Goal: Task Accomplishment & Management: Use online tool/utility

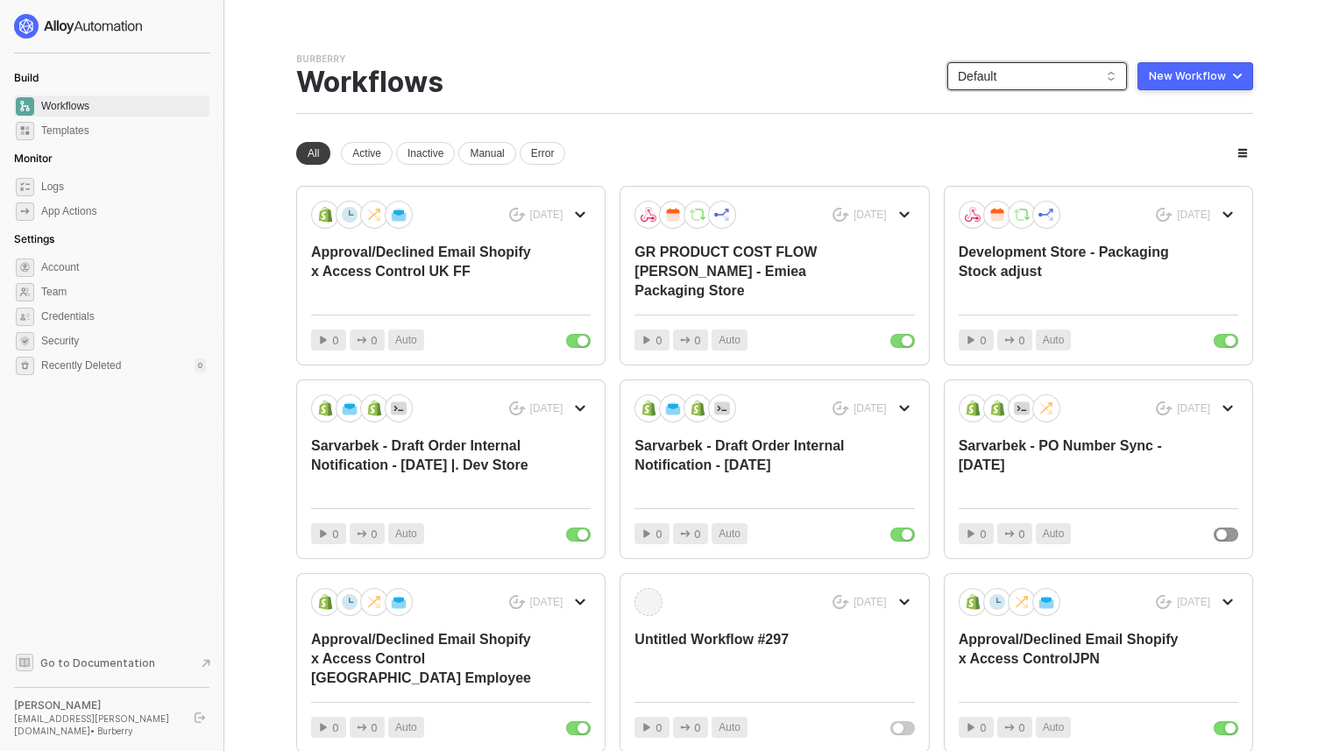
click at [1011, 79] on span "Default" at bounding box center [1037, 76] width 159 height 26
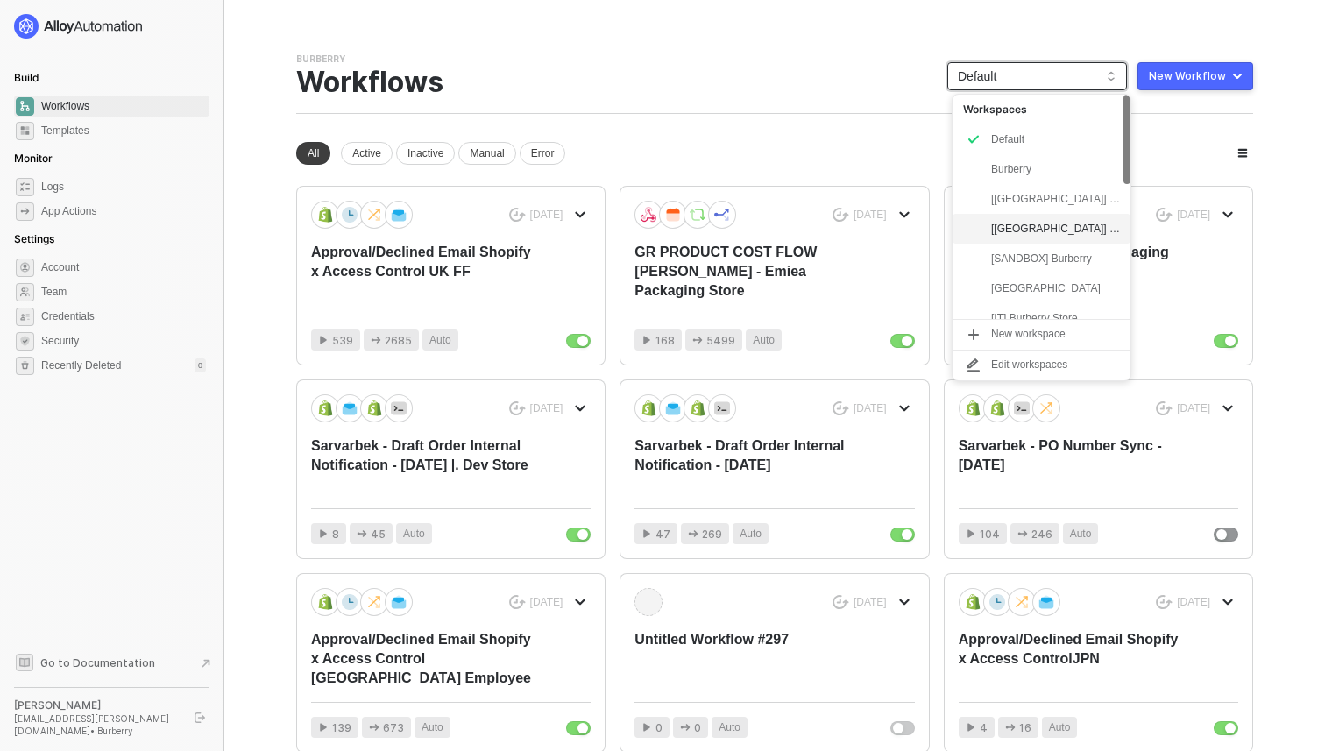
click at [1017, 223] on div "[[GEOGRAPHIC_DATA]] Burberry" at bounding box center [1055, 228] width 129 height 21
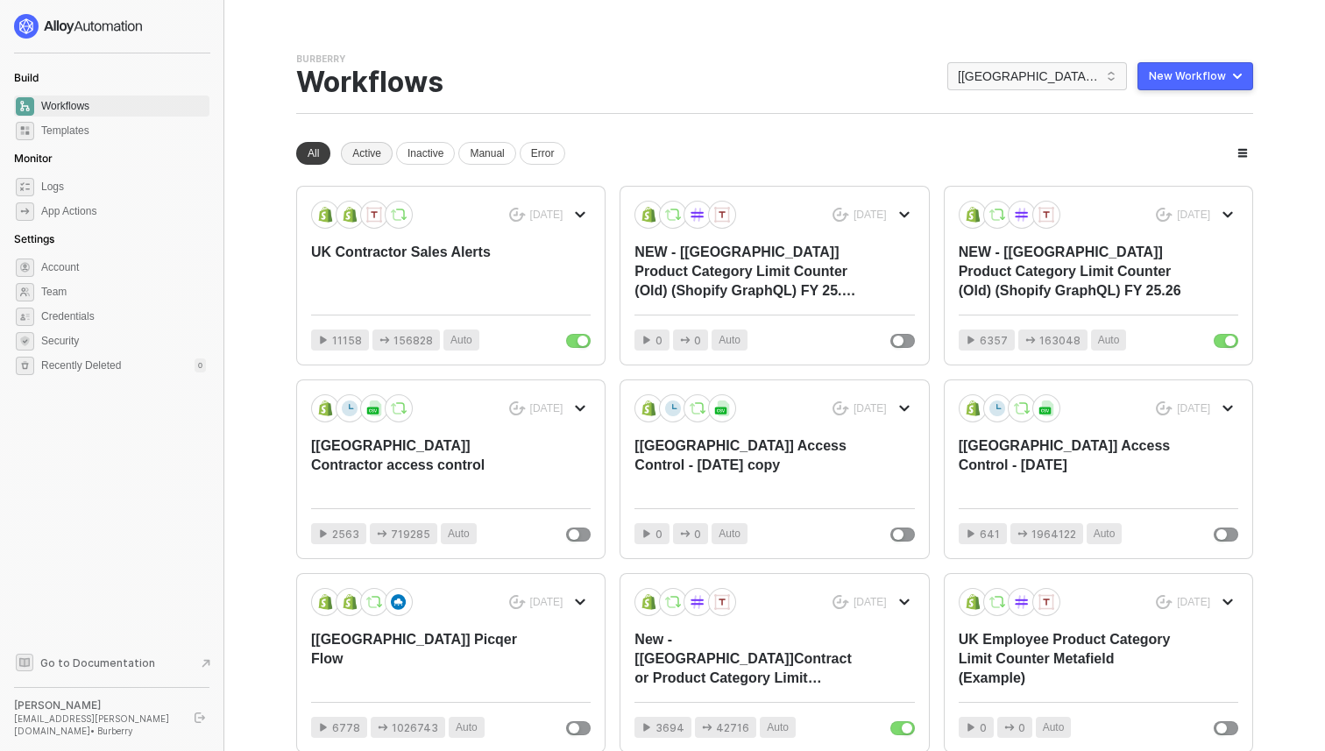
click at [360, 155] on div "Active" at bounding box center [367, 153] width 52 height 23
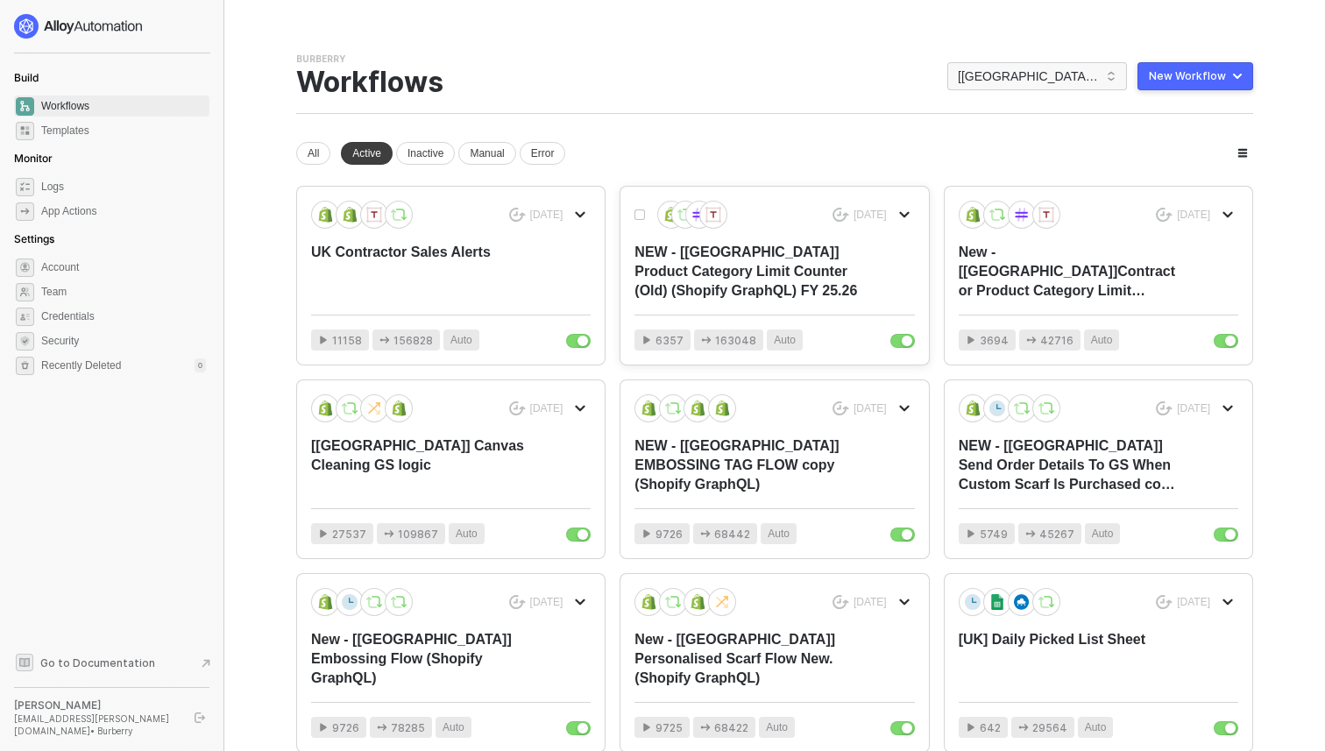
click at [706, 297] on div "NEW - [[GEOGRAPHIC_DATA]] Product Category Limit Counter (Old) (Shopify GraphQL…" at bounding box center [746, 272] width 223 height 58
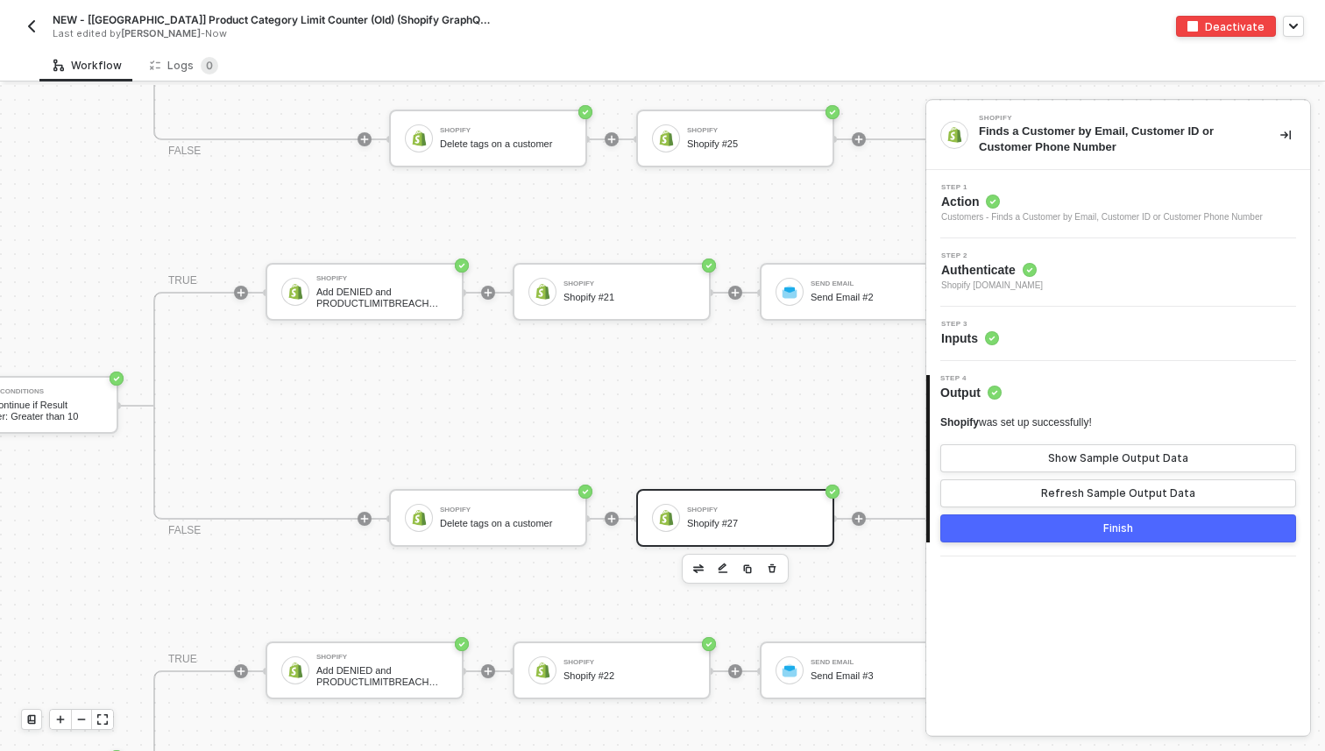
scroll to position [2520, 3989]
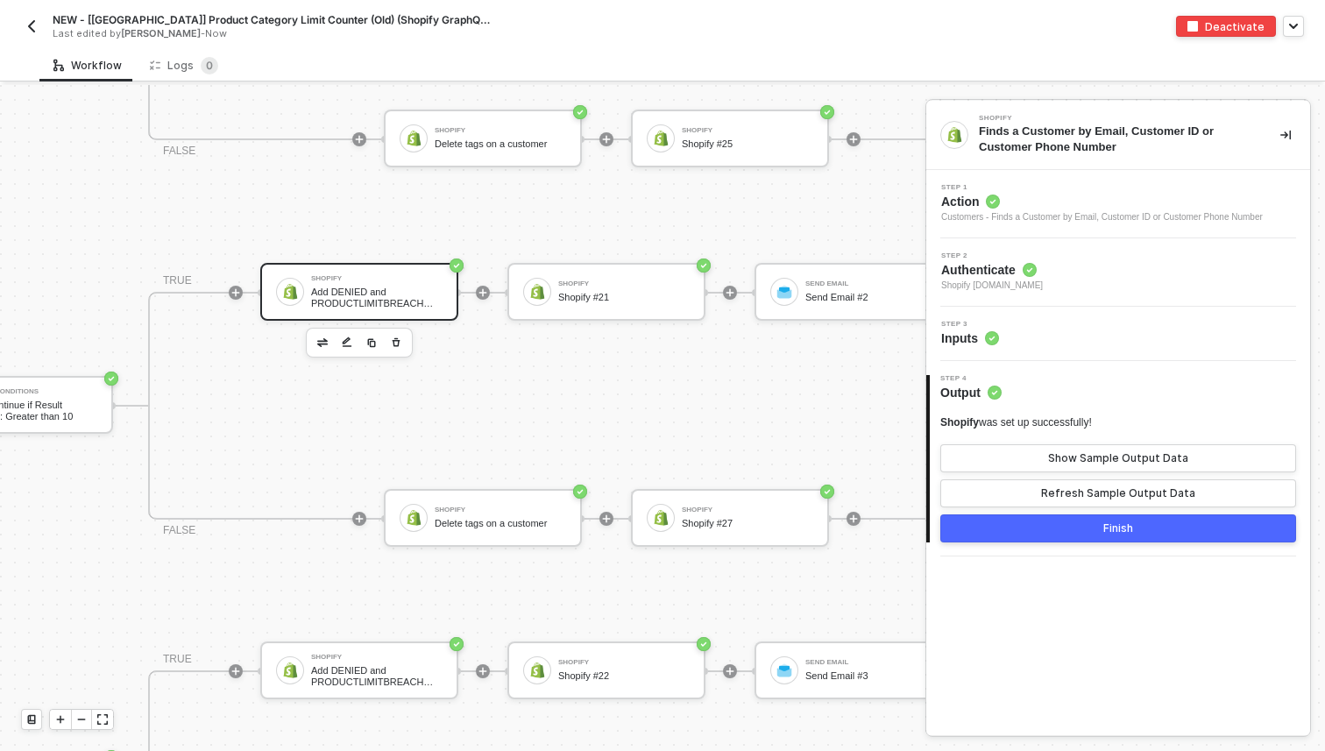
click at [327, 294] on div "Add DENIED and PRODUCTLIMITBREACH tags to the order" at bounding box center [376, 298] width 131 height 22
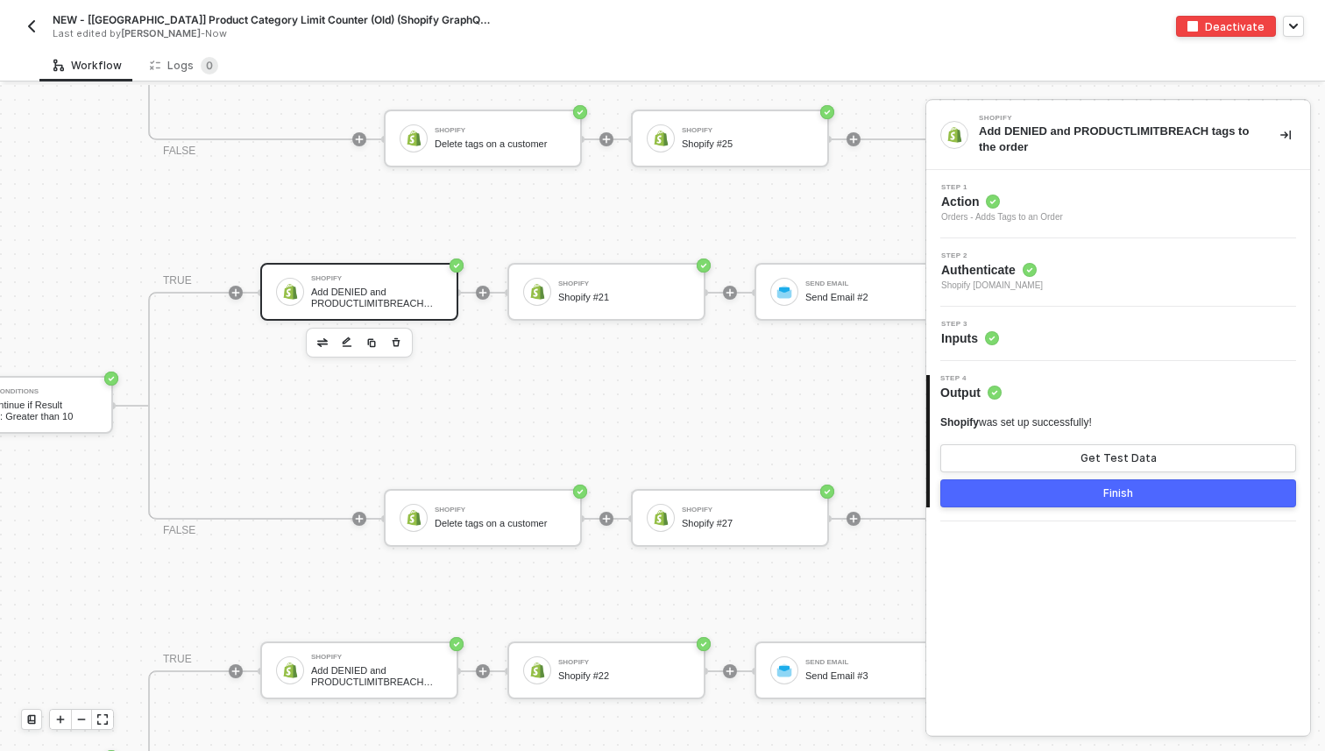
click at [1026, 335] on div "Step 3 Inputs" at bounding box center [1120, 334] width 379 height 26
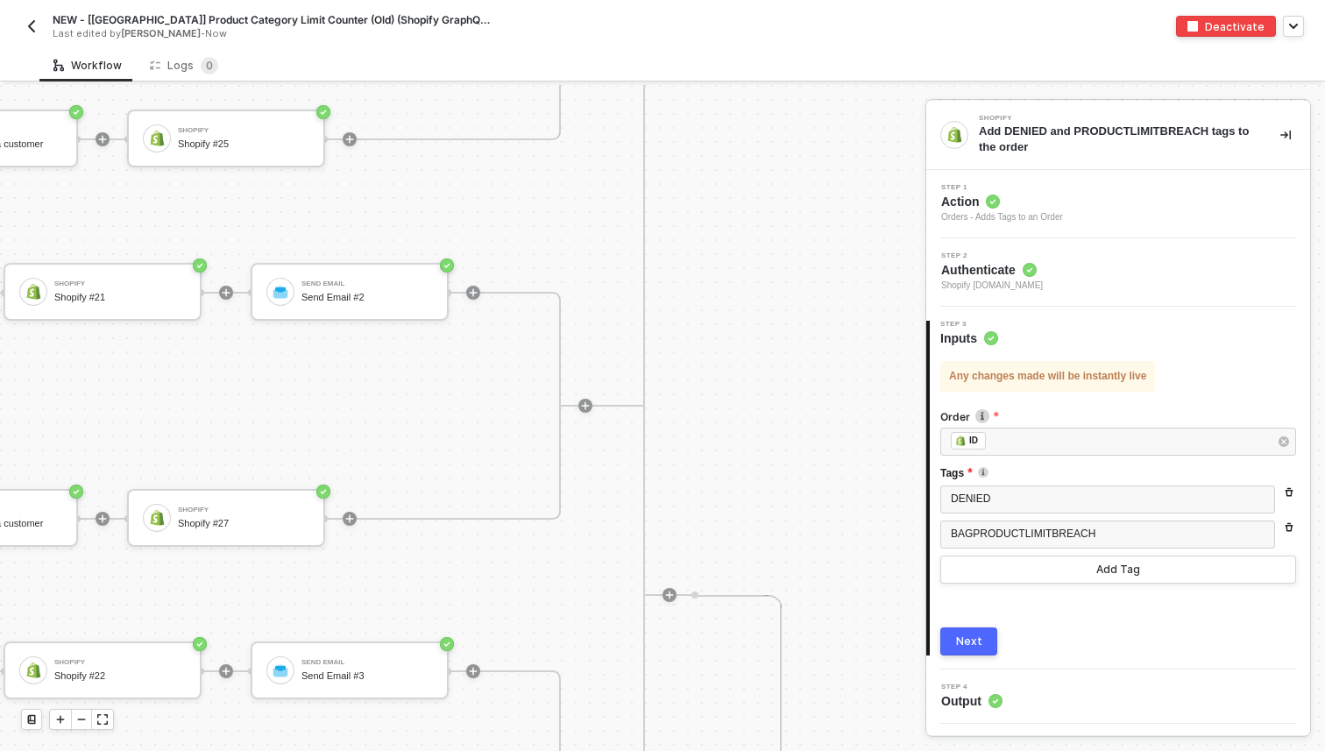
scroll to position [2520, 4525]
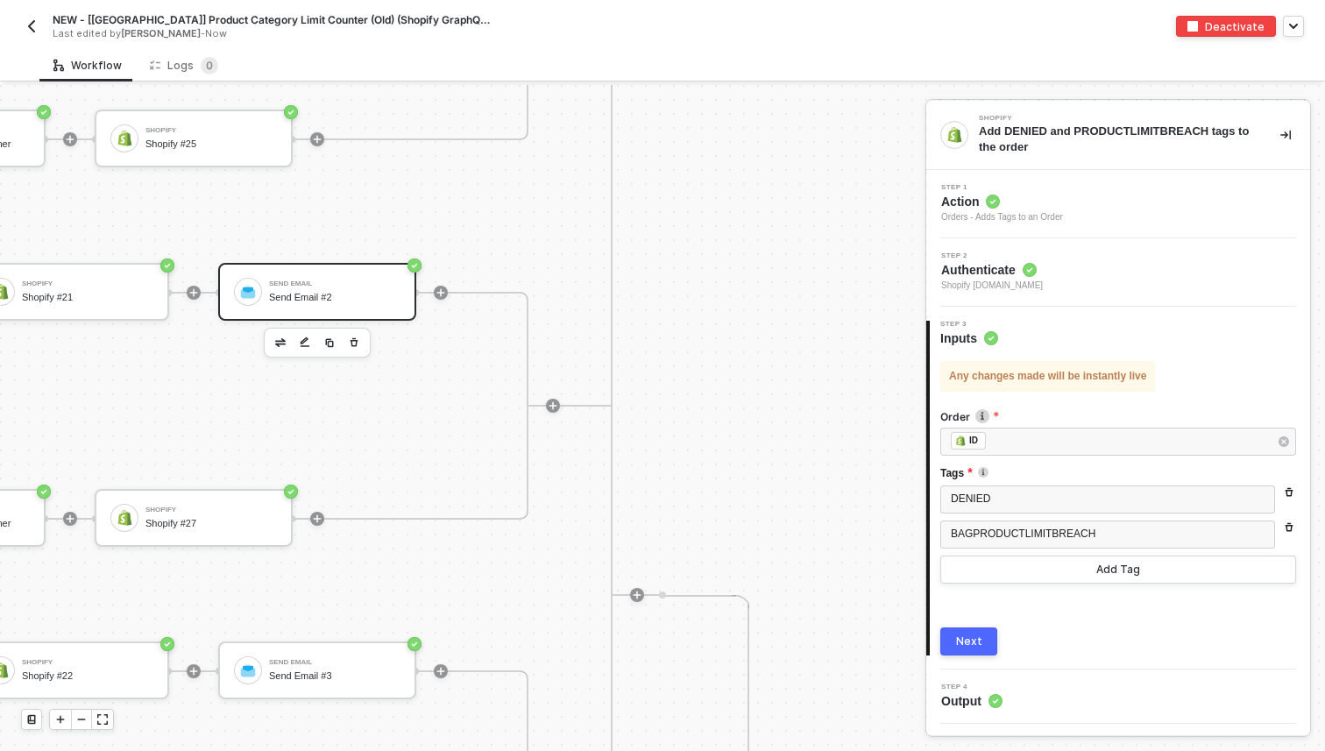
click at [302, 297] on div "Send Email #2" at bounding box center [334, 297] width 131 height 11
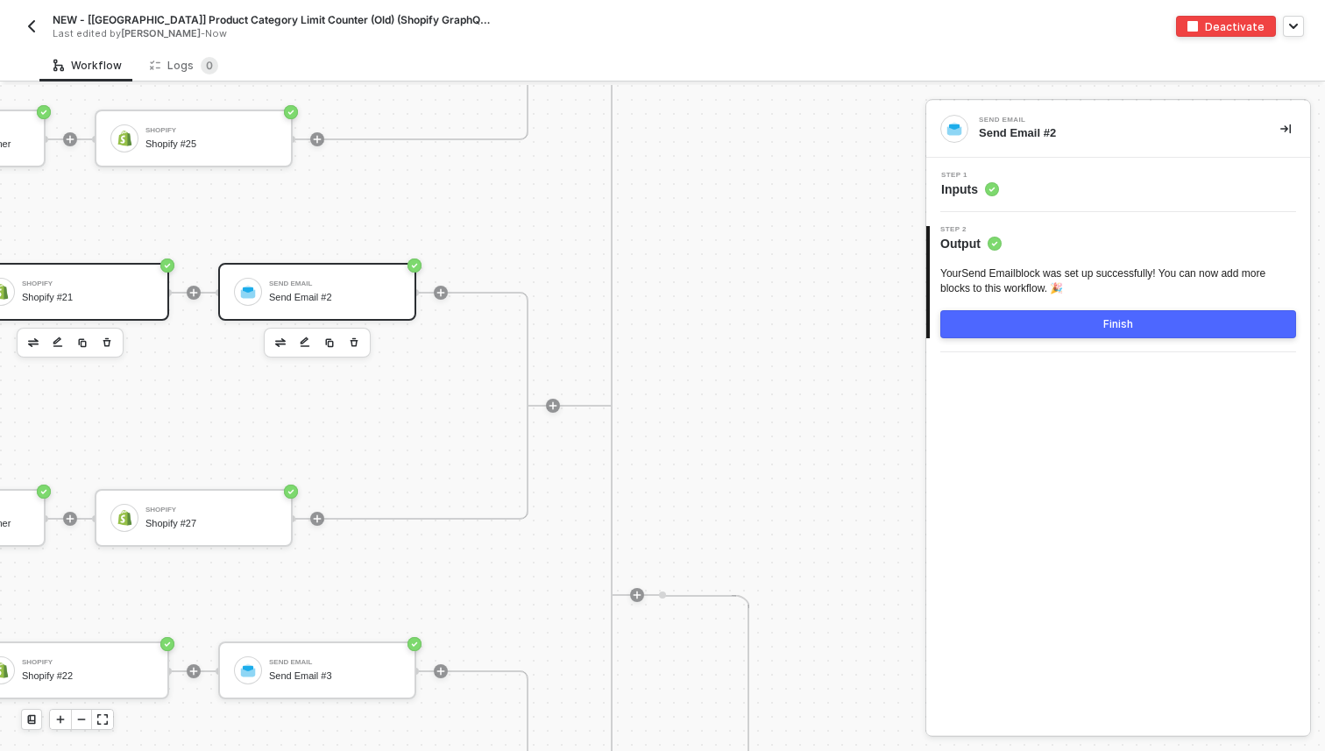
click at [91, 290] on div "Shopify Shopify #21" at bounding box center [87, 291] width 131 height 33
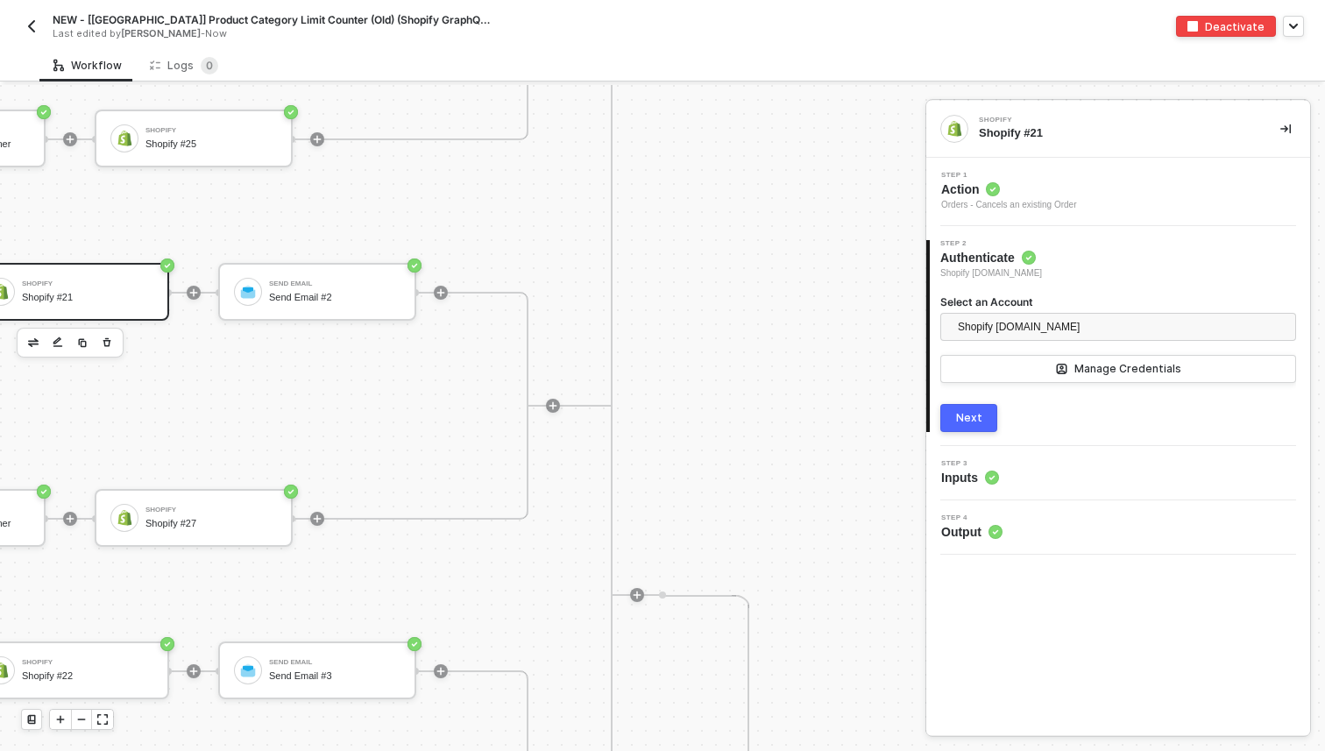
click at [1015, 472] on div "Step 3 Inputs" at bounding box center [1120, 473] width 379 height 26
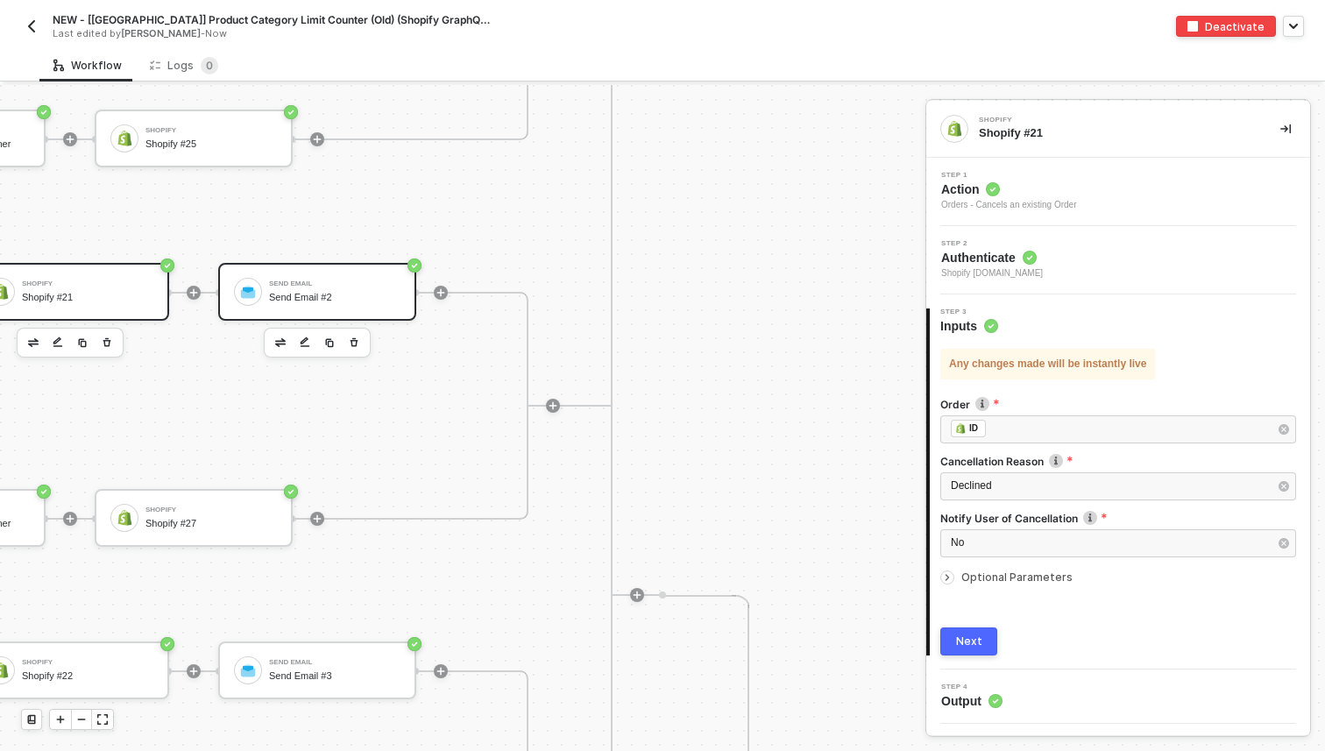
click at [303, 292] on div "Send Email #2" at bounding box center [334, 297] width 131 height 11
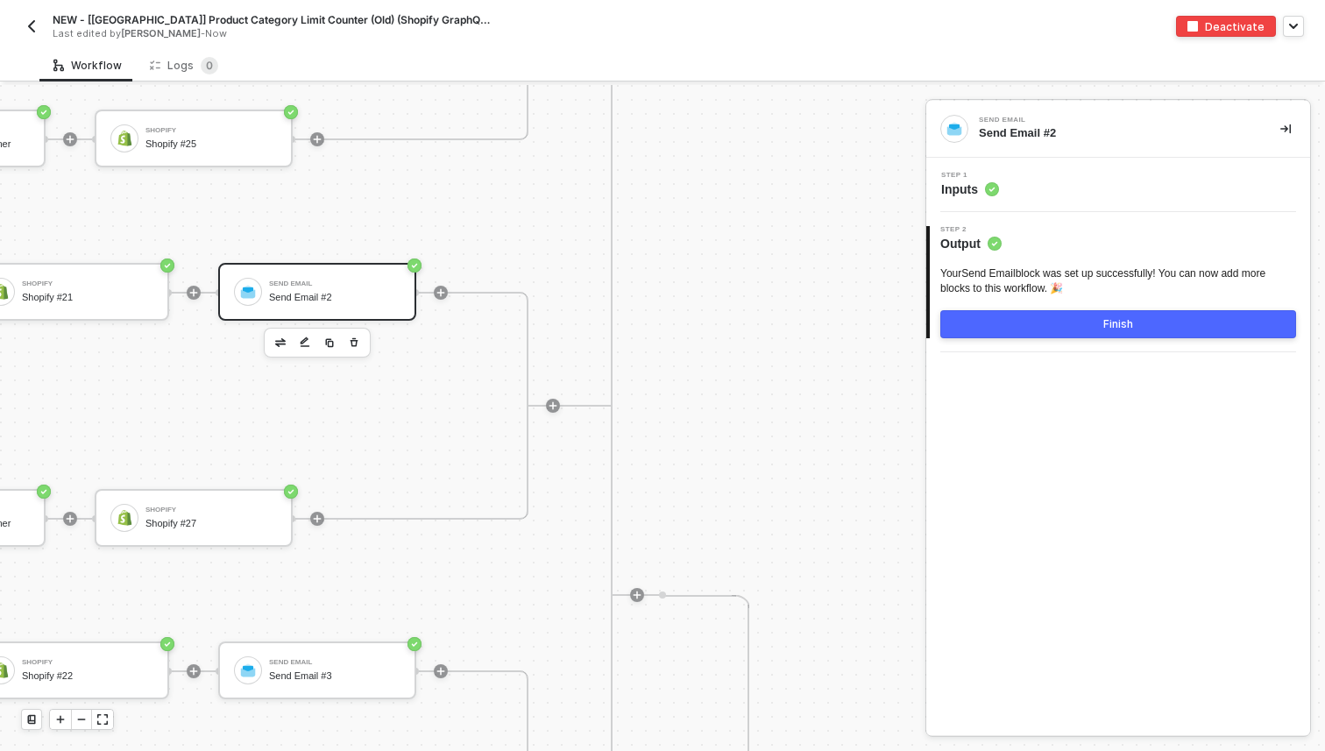
click at [938, 191] on div "Step 1 Inputs" at bounding box center [1120, 185] width 379 height 26
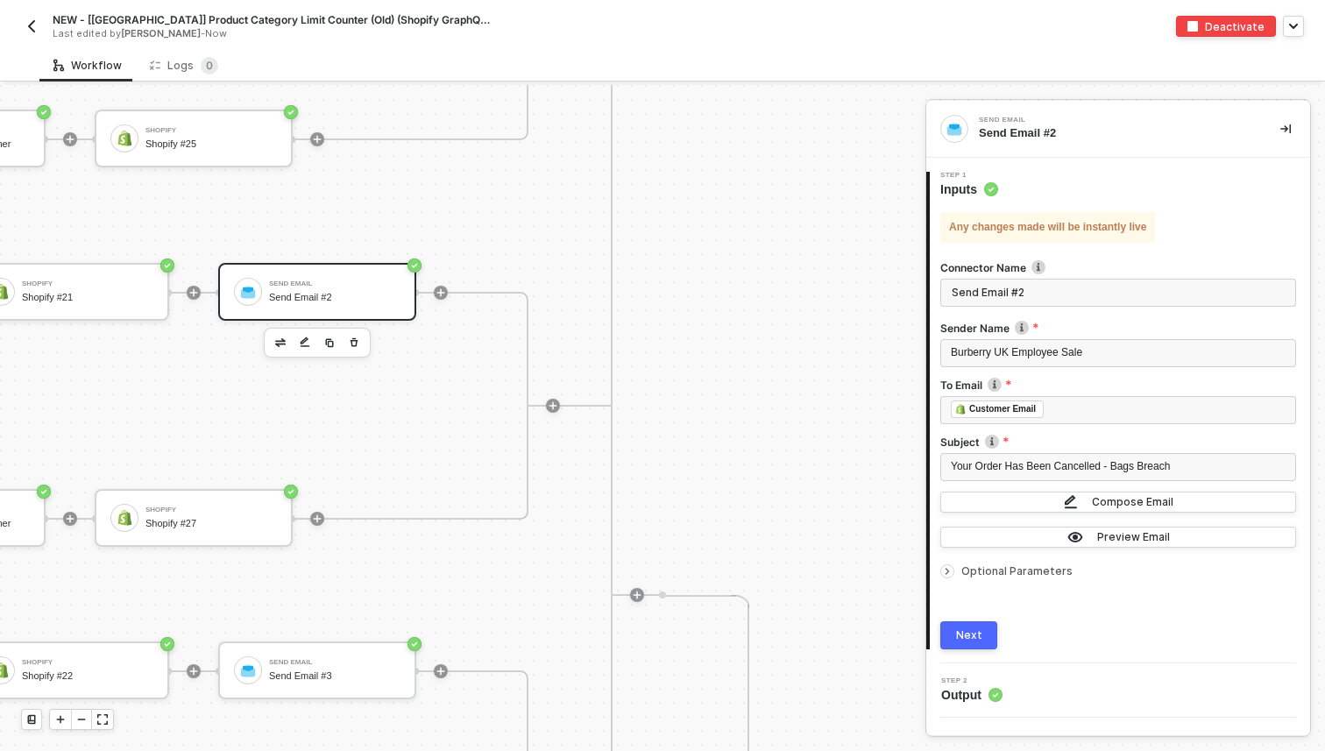
click at [944, 575] on icon "icon-arrow-right-small" at bounding box center [947, 571] width 11 height 11
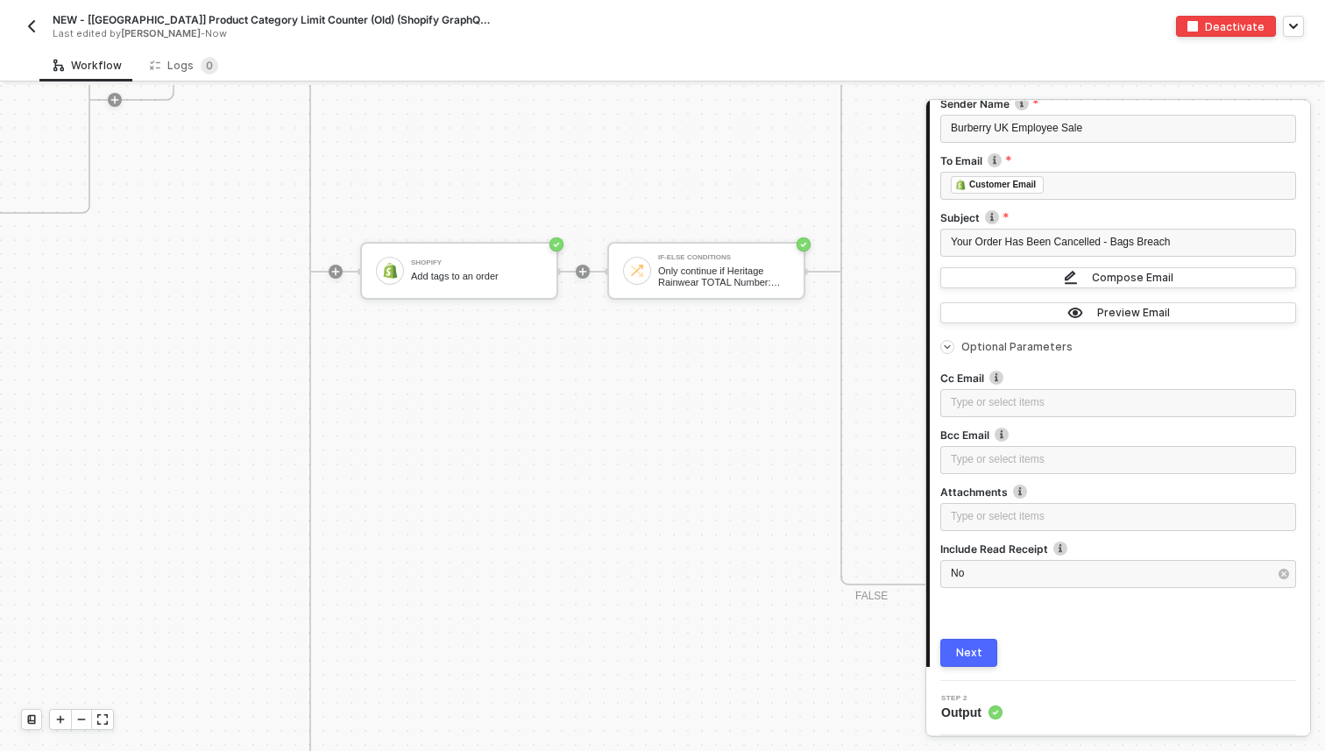
scroll to position [3584, 5018]
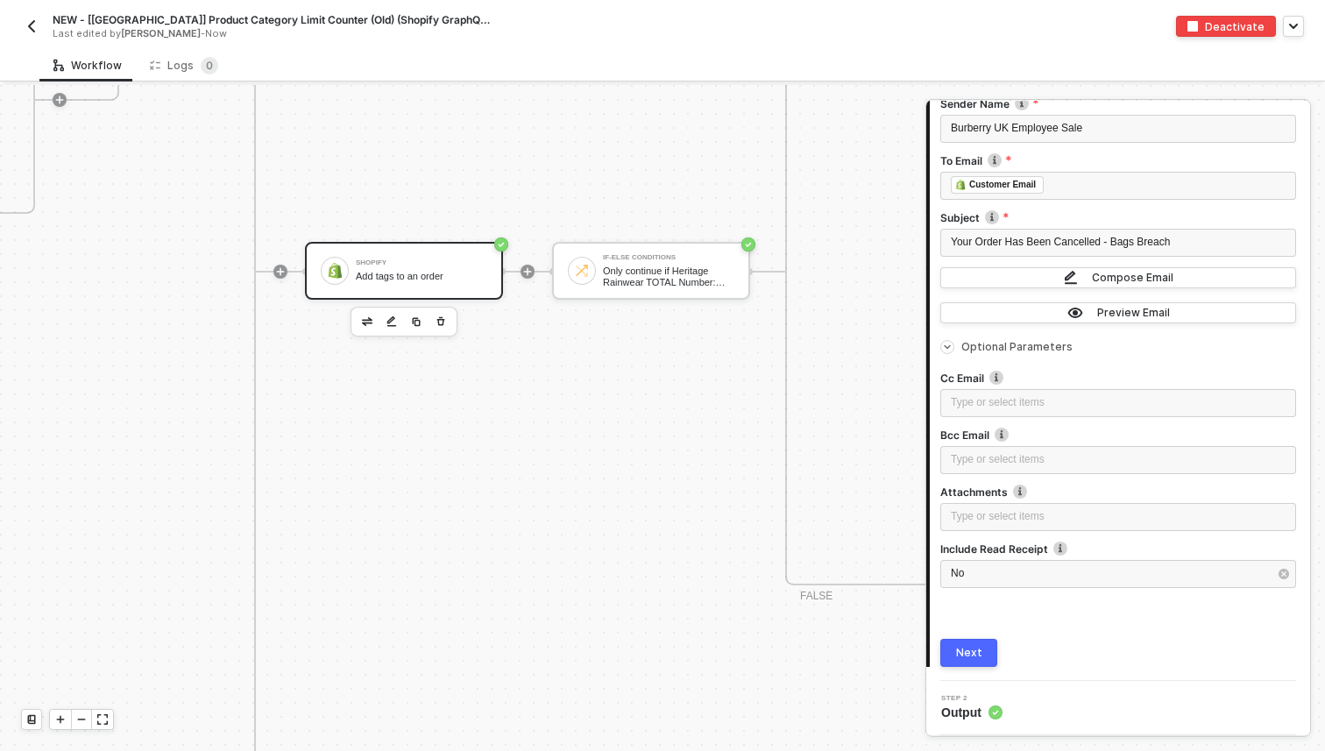
click at [381, 266] on div "Shopify Add tags to an order" at bounding box center [421, 270] width 131 height 33
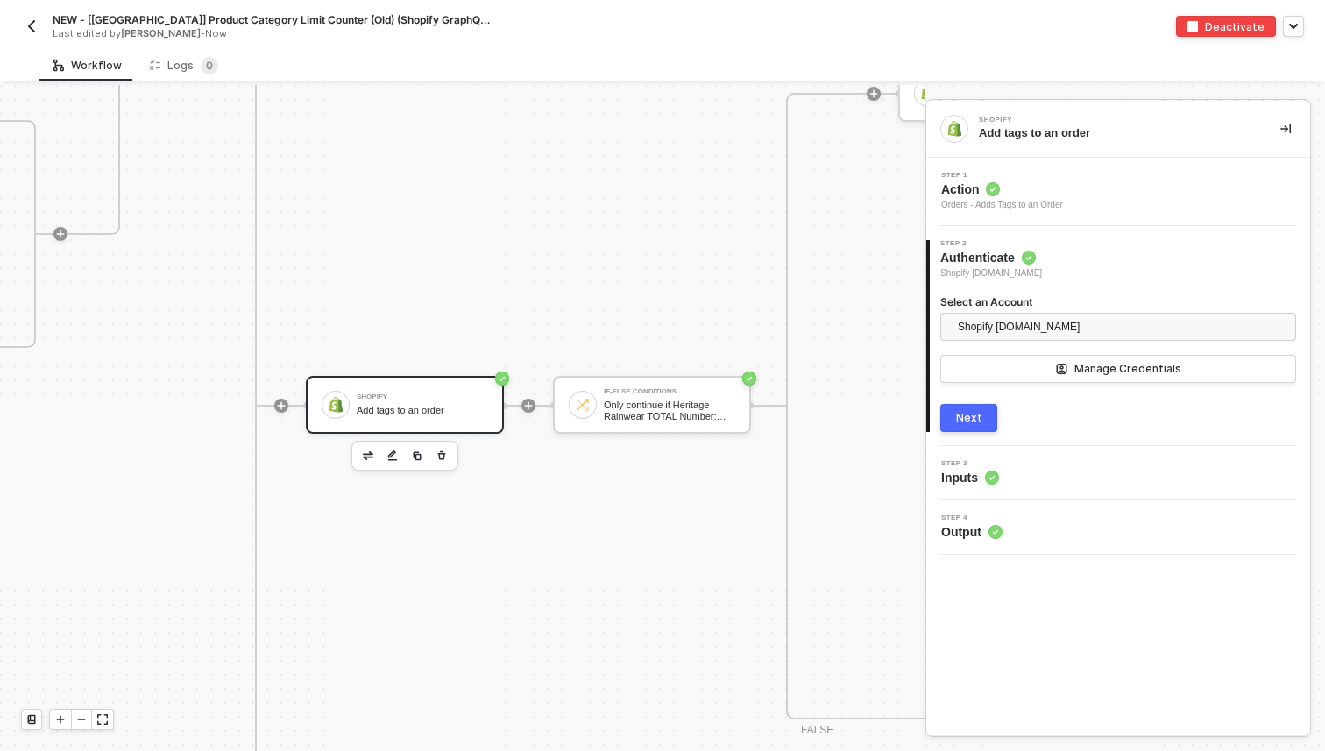
scroll to position [3448, 5017]
click at [1004, 479] on div "Step 3 Inputs" at bounding box center [1120, 473] width 379 height 26
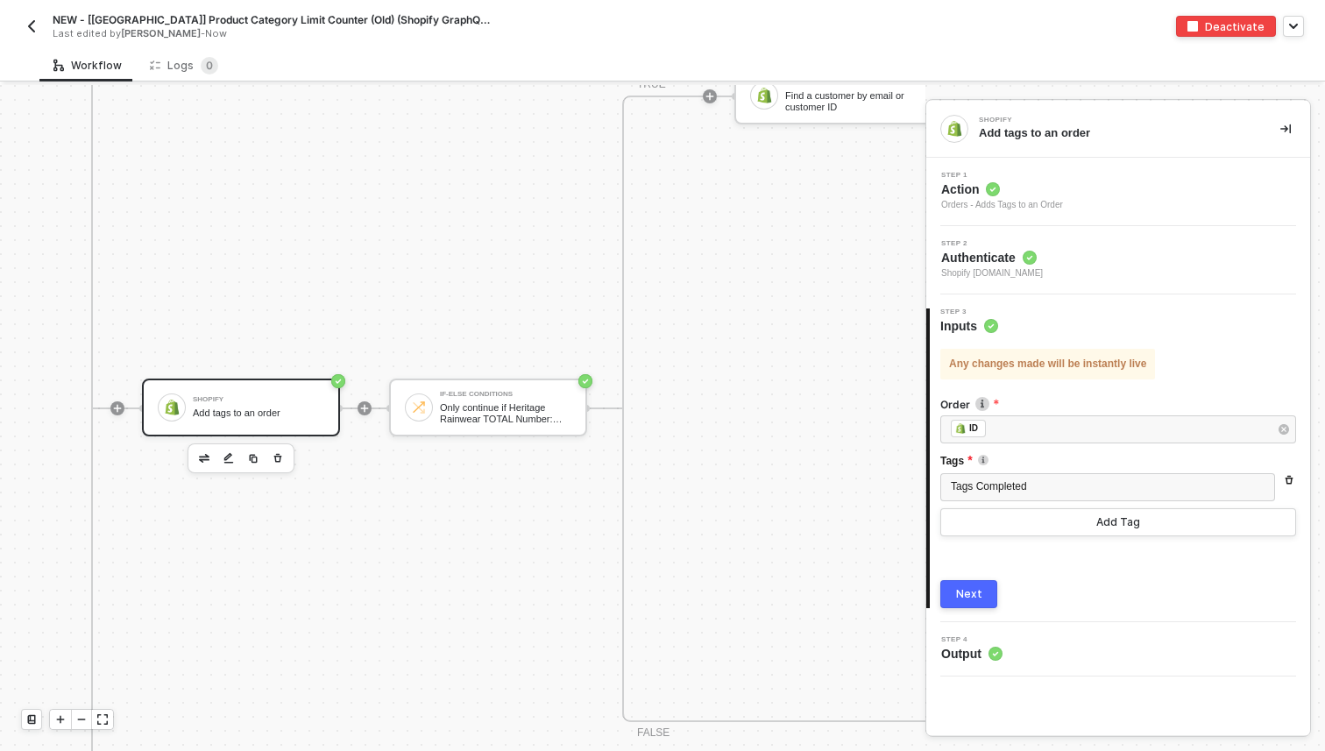
scroll to position [3447, 5192]
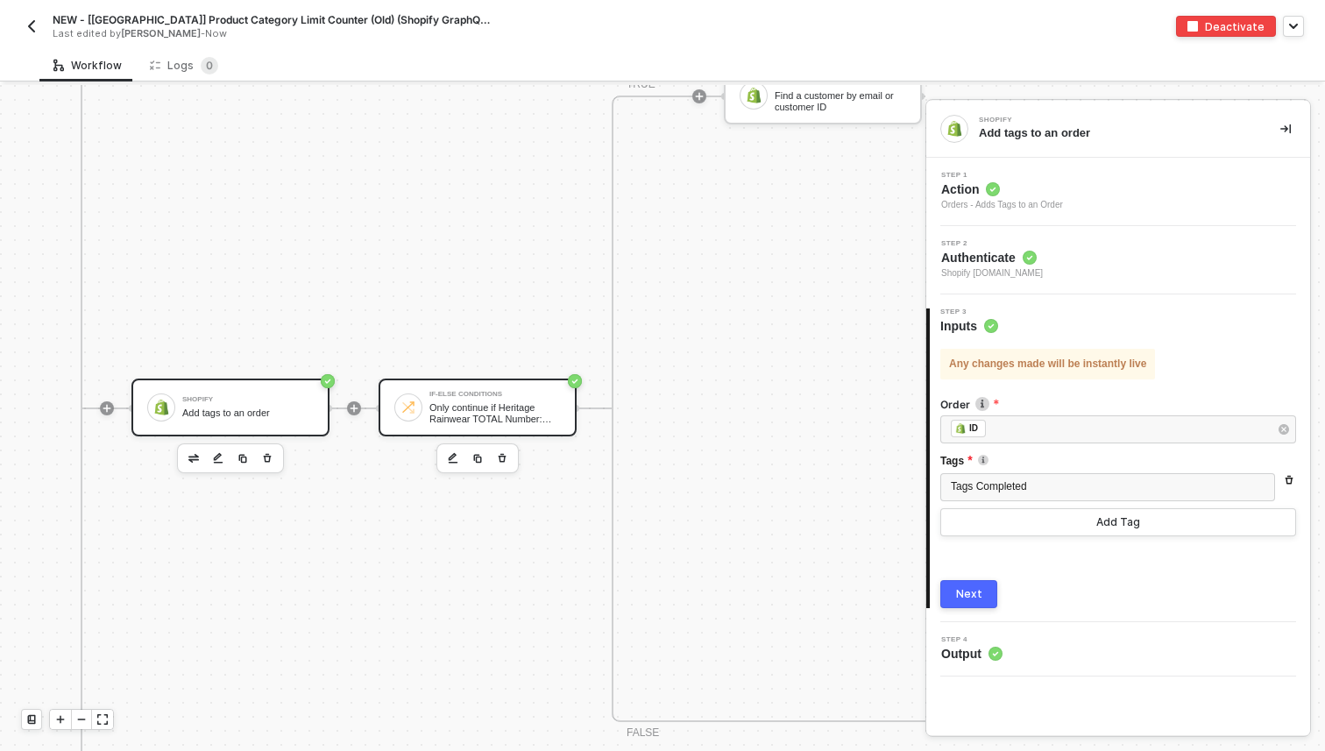
click at [494, 391] on div "If-Else Conditions" at bounding box center [494, 394] width 131 height 7
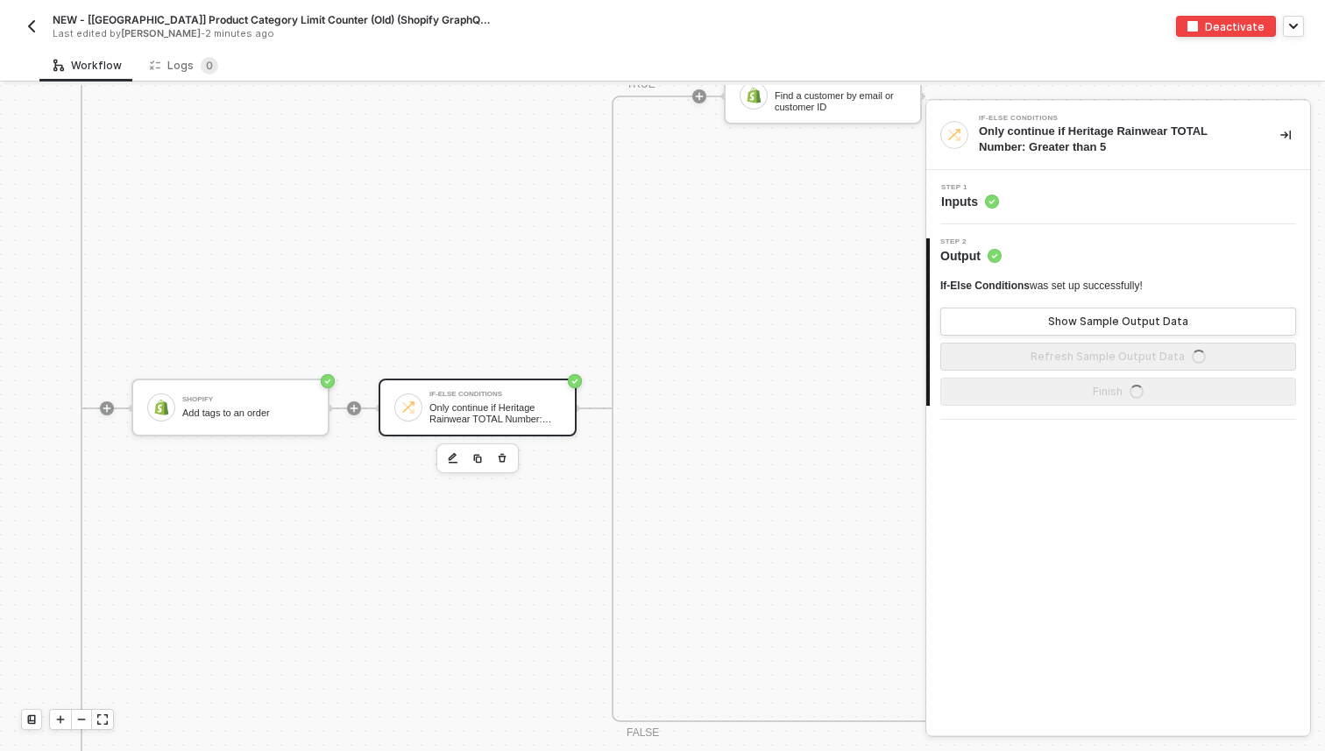
click at [1004, 198] on div "Step 1 Inputs" at bounding box center [1120, 197] width 379 height 26
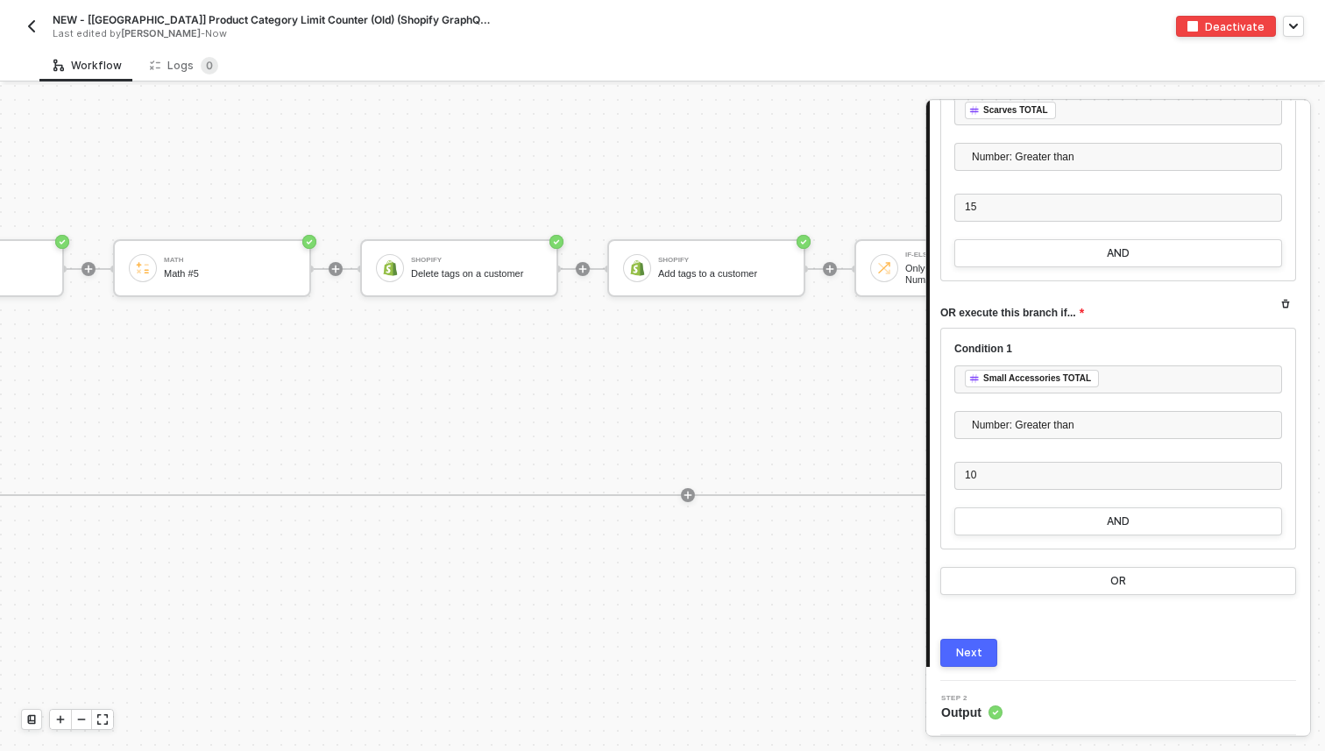
scroll to position [2876, 7239]
click at [687, 278] on div "Add tags to a customer" at bounding box center [726, 273] width 131 height 11
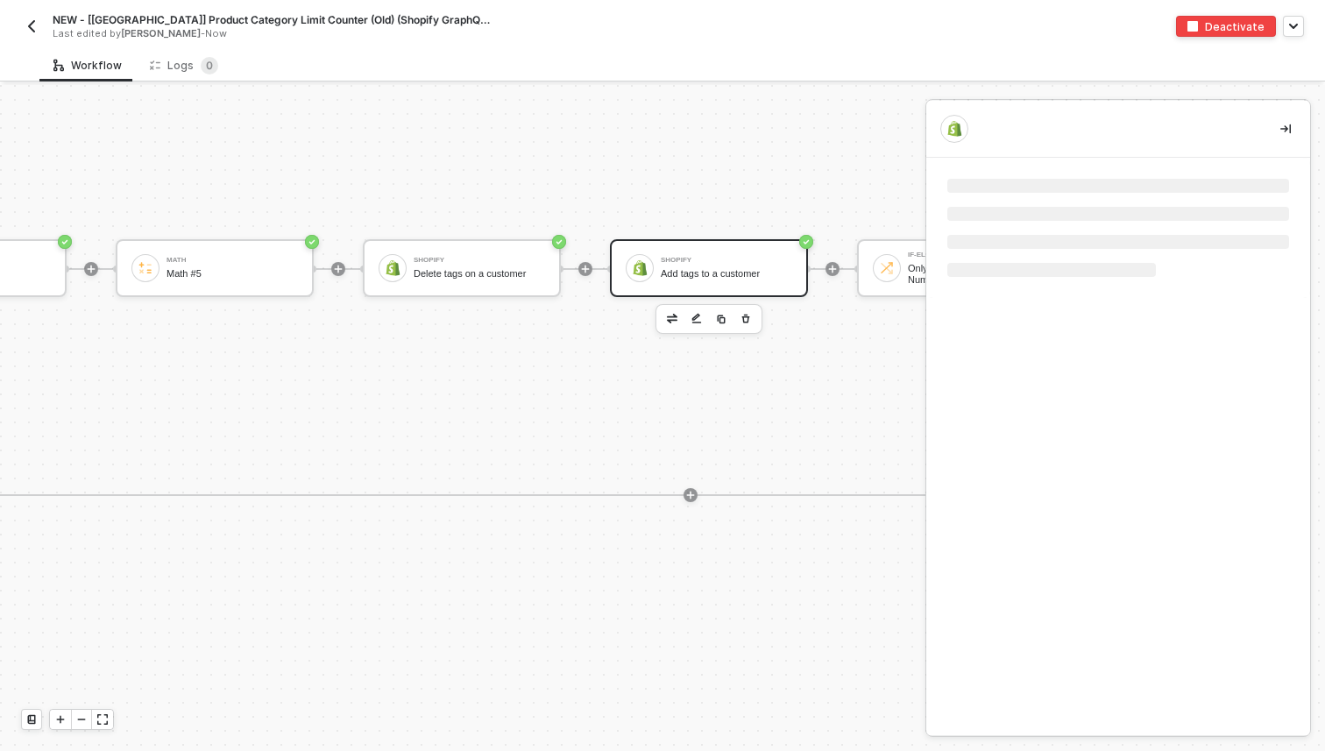
scroll to position [0, 0]
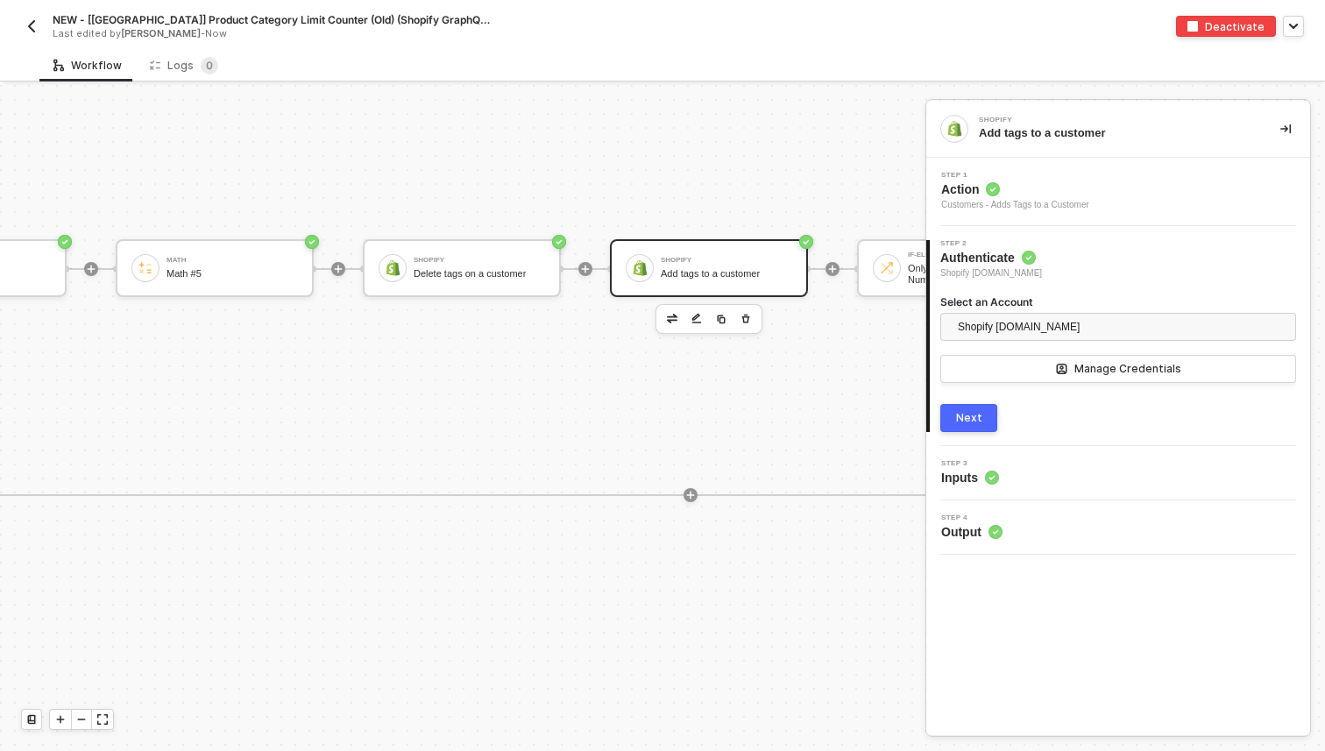
click at [986, 472] on icon at bounding box center [992, 478] width 14 height 14
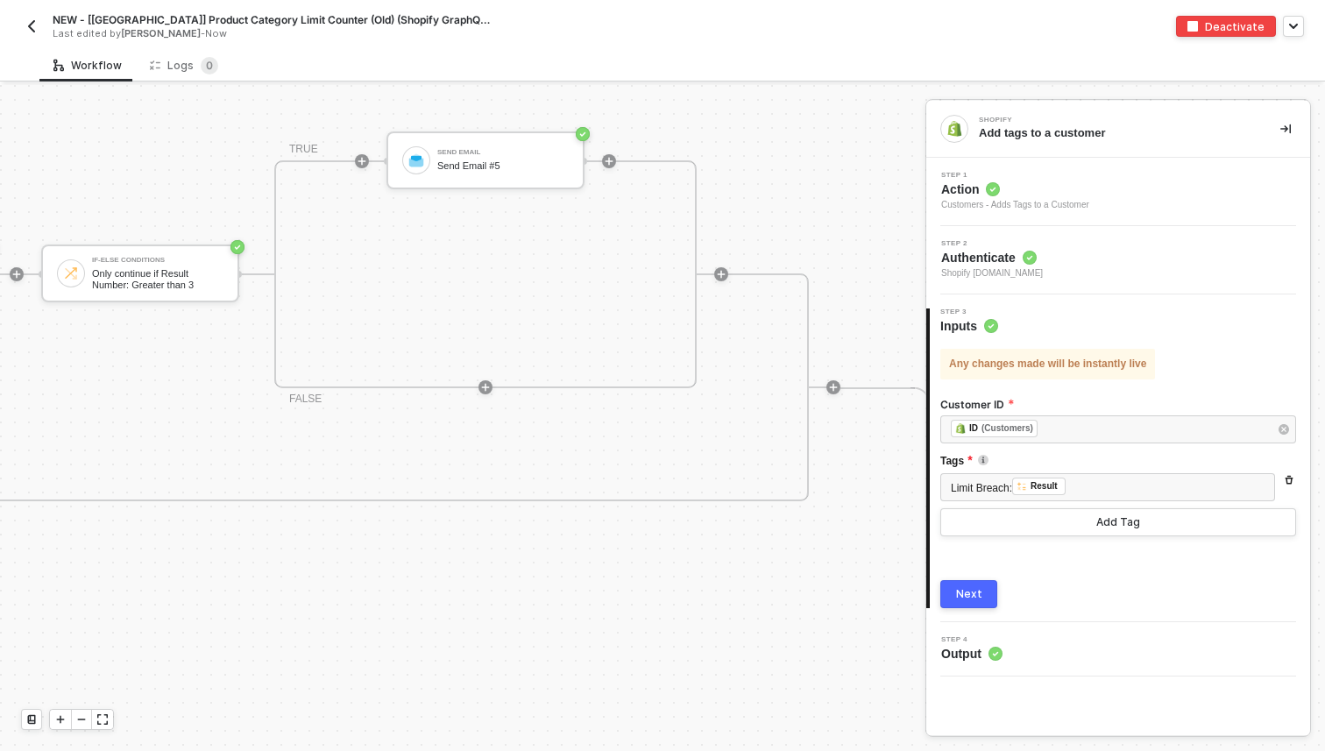
scroll to position [2871, 7980]
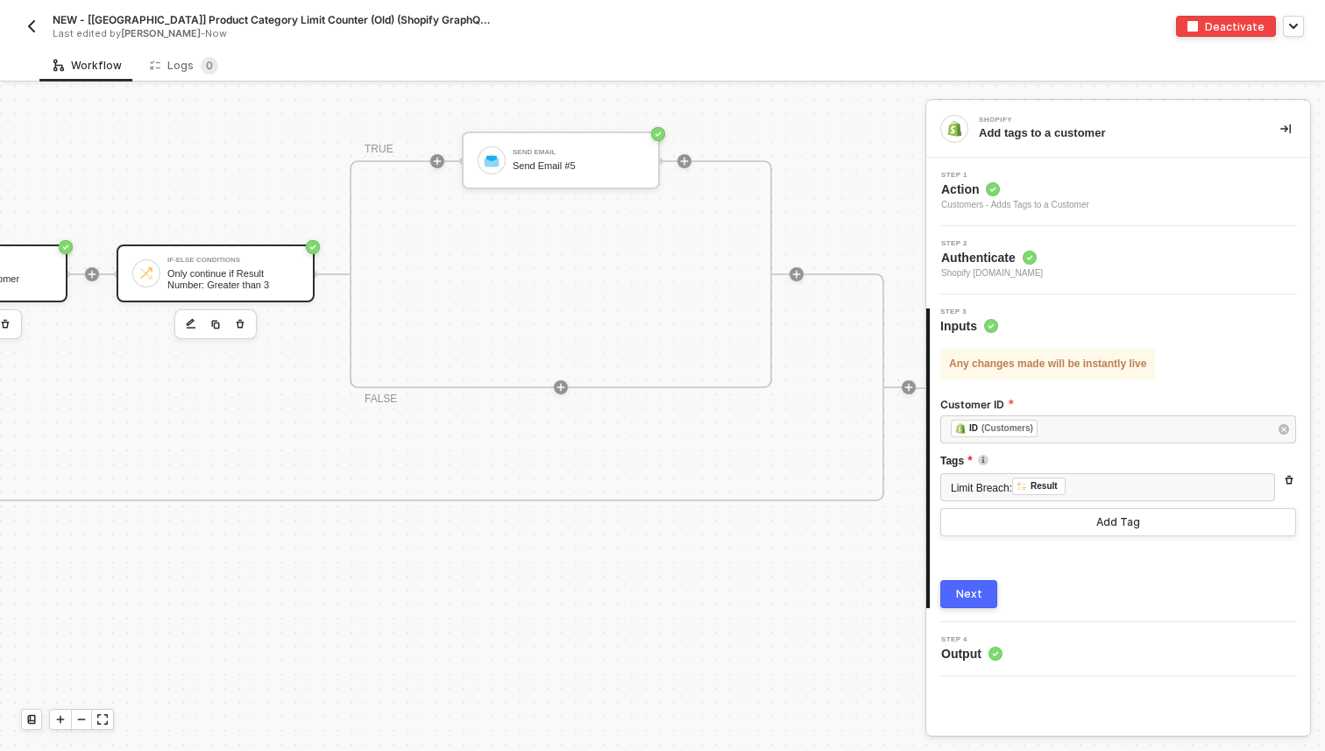
click at [236, 251] on div "If-Else Conditions Only continue if Result Number: Greater than 3" at bounding box center [216, 274] width 198 height 58
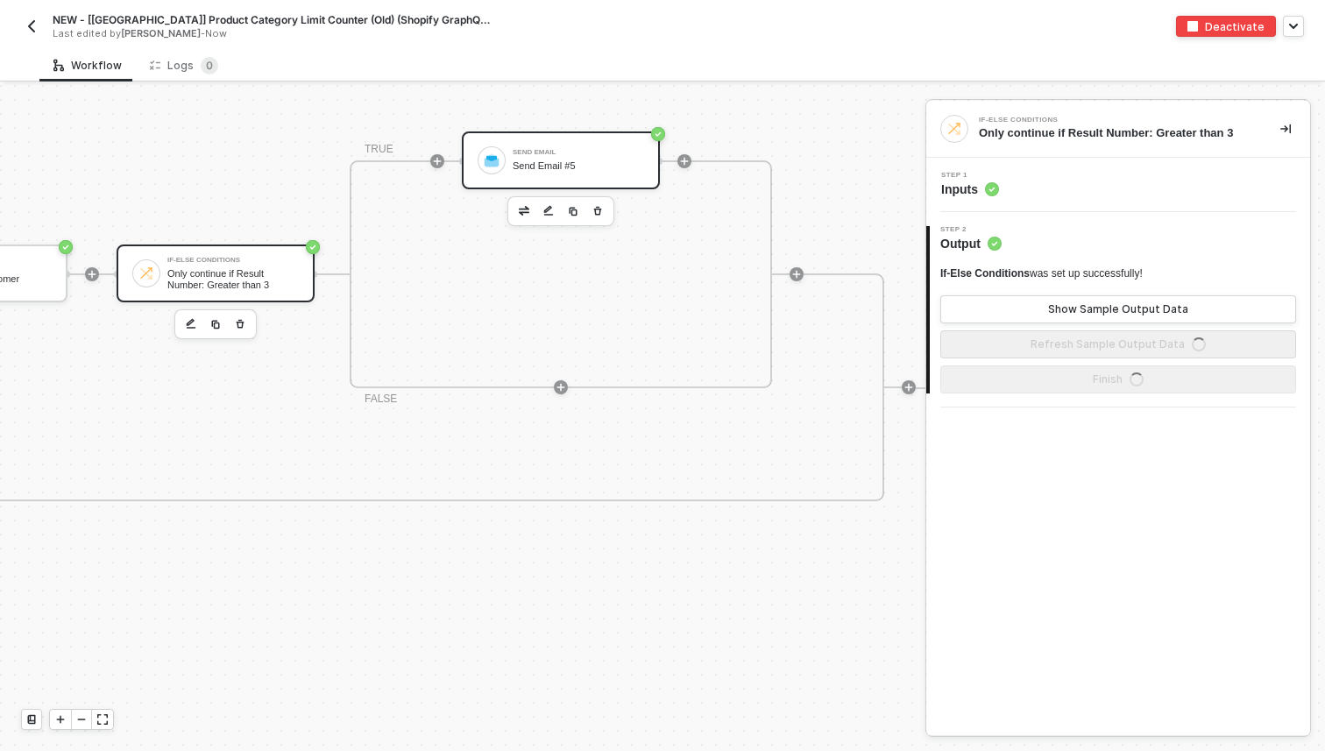
click at [617, 160] on div "Send Email #5" at bounding box center [578, 165] width 131 height 11
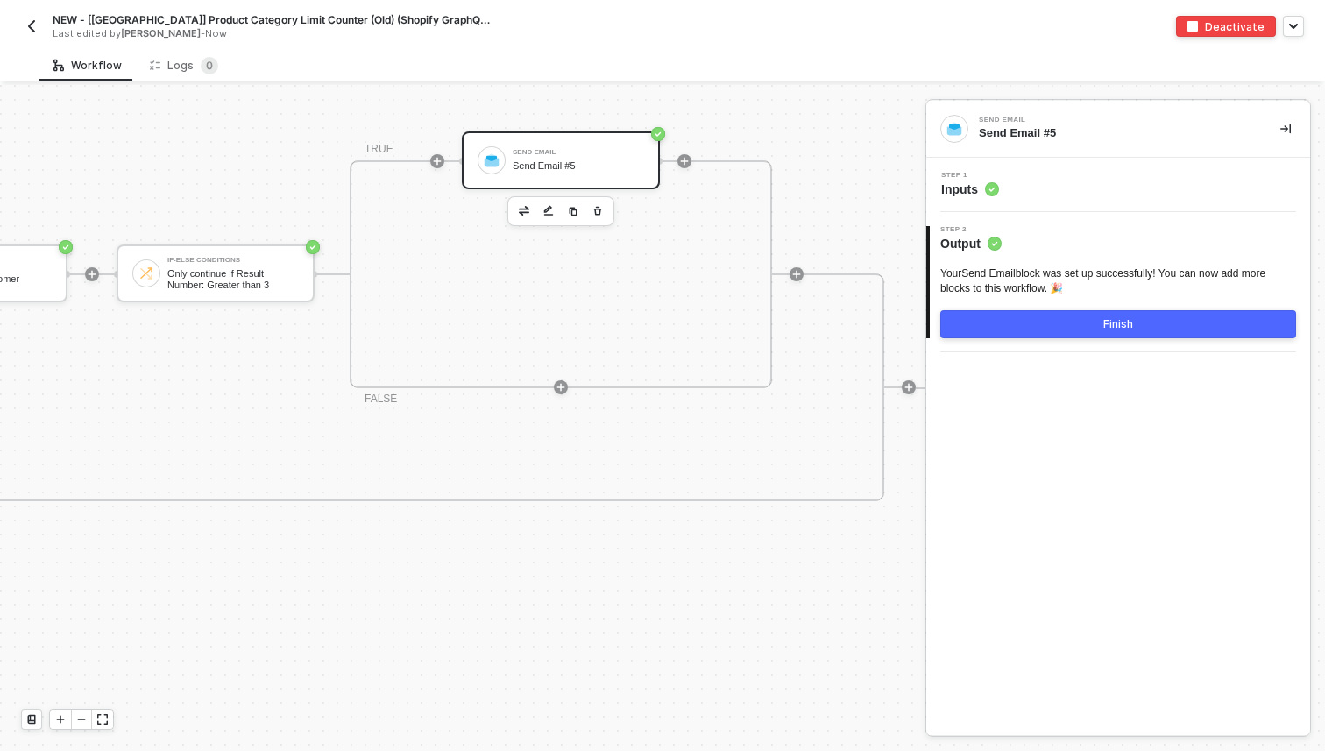
click at [984, 185] on span "Inputs" at bounding box center [970, 190] width 58 height 18
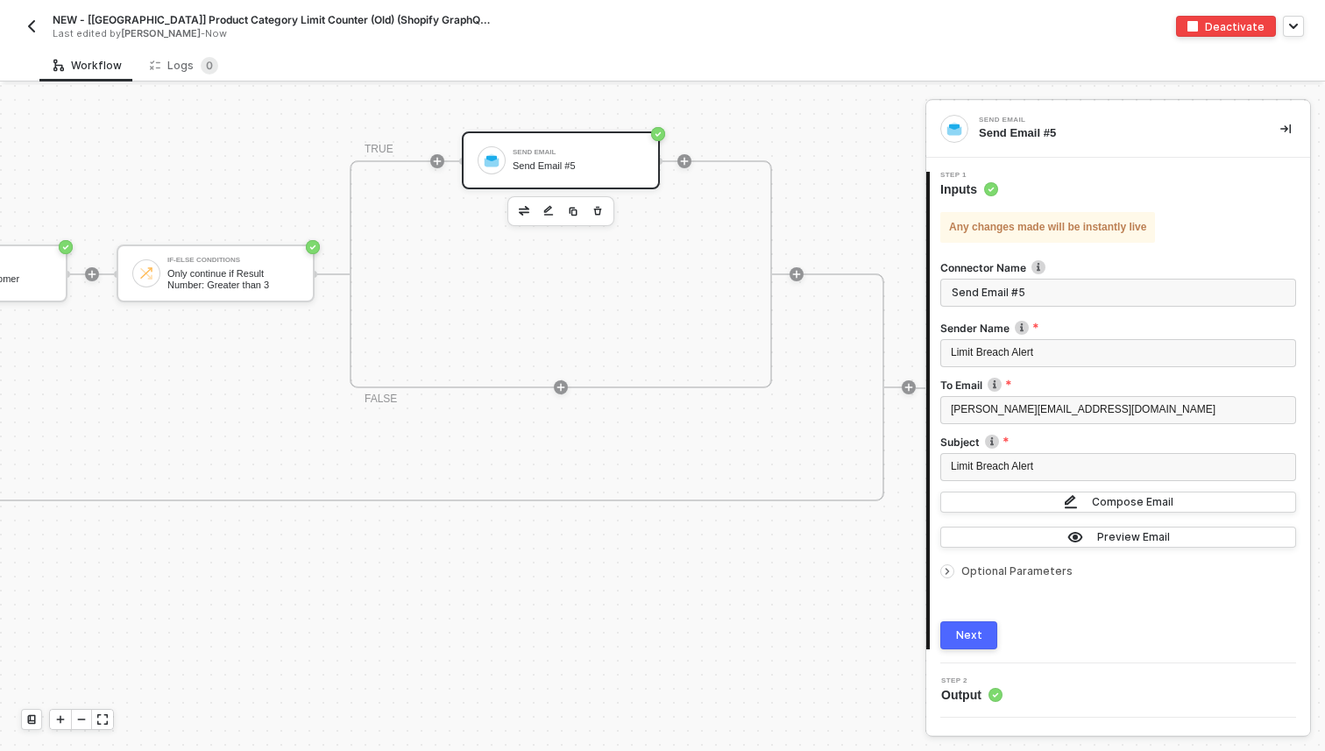
click at [39, 18] on button "button" at bounding box center [31, 26] width 21 height 21
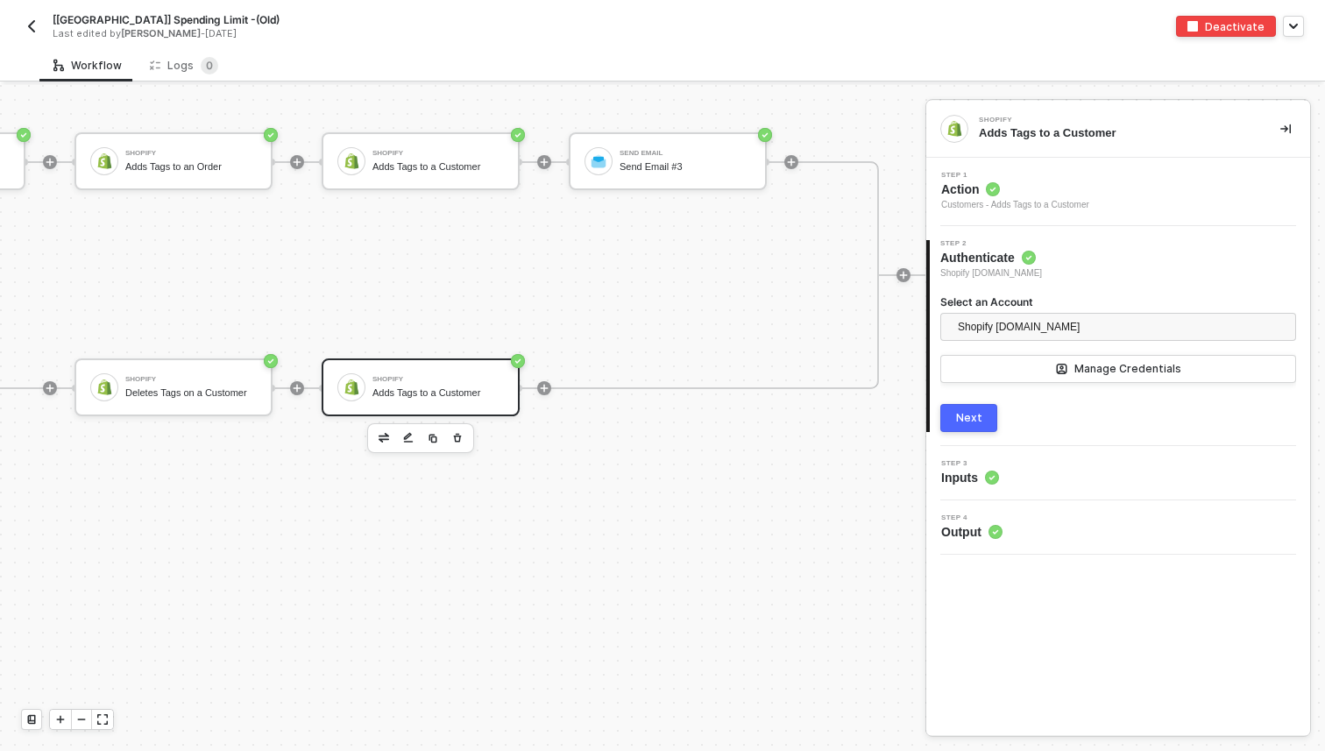
scroll to position [1132, 3284]
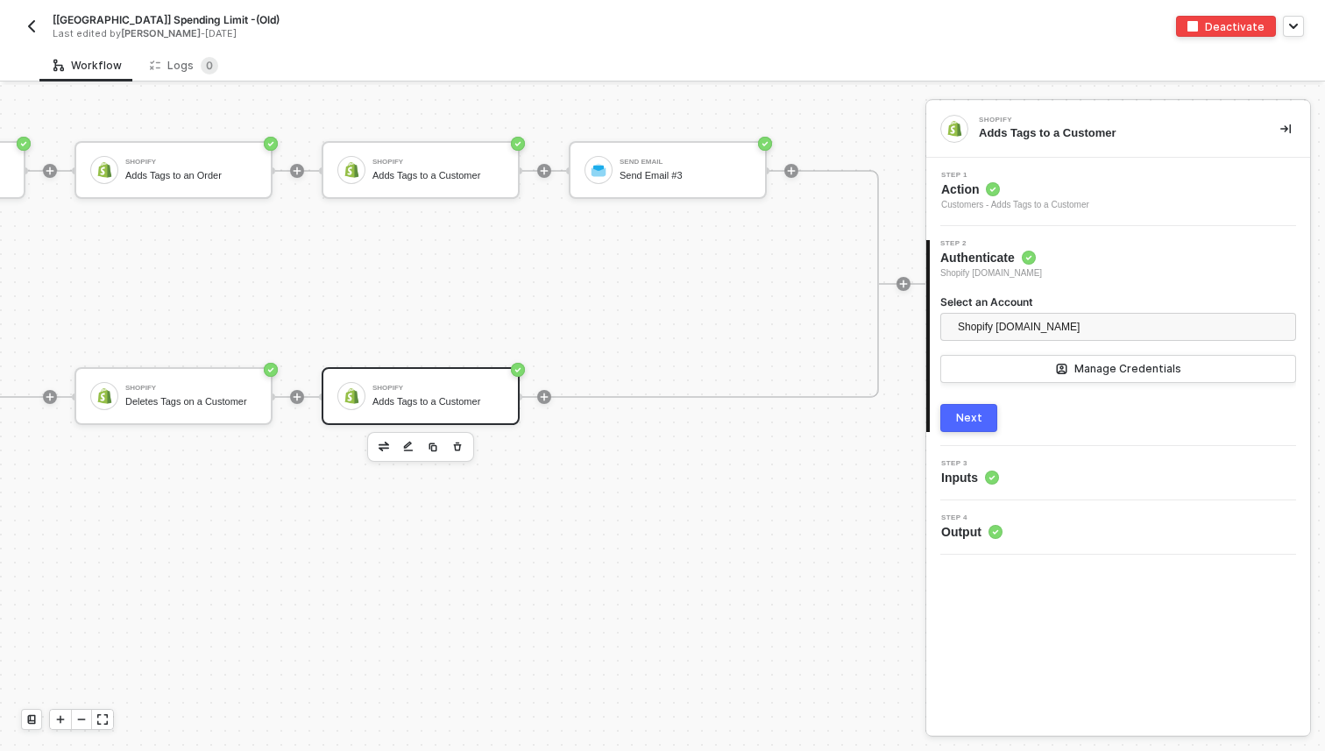
click at [396, 401] on div "Adds Tags to a Customer" at bounding box center [437, 401] width 131 height 11
click at [989, 472] on circle at bounding box center [992, 478] width 14 height 14
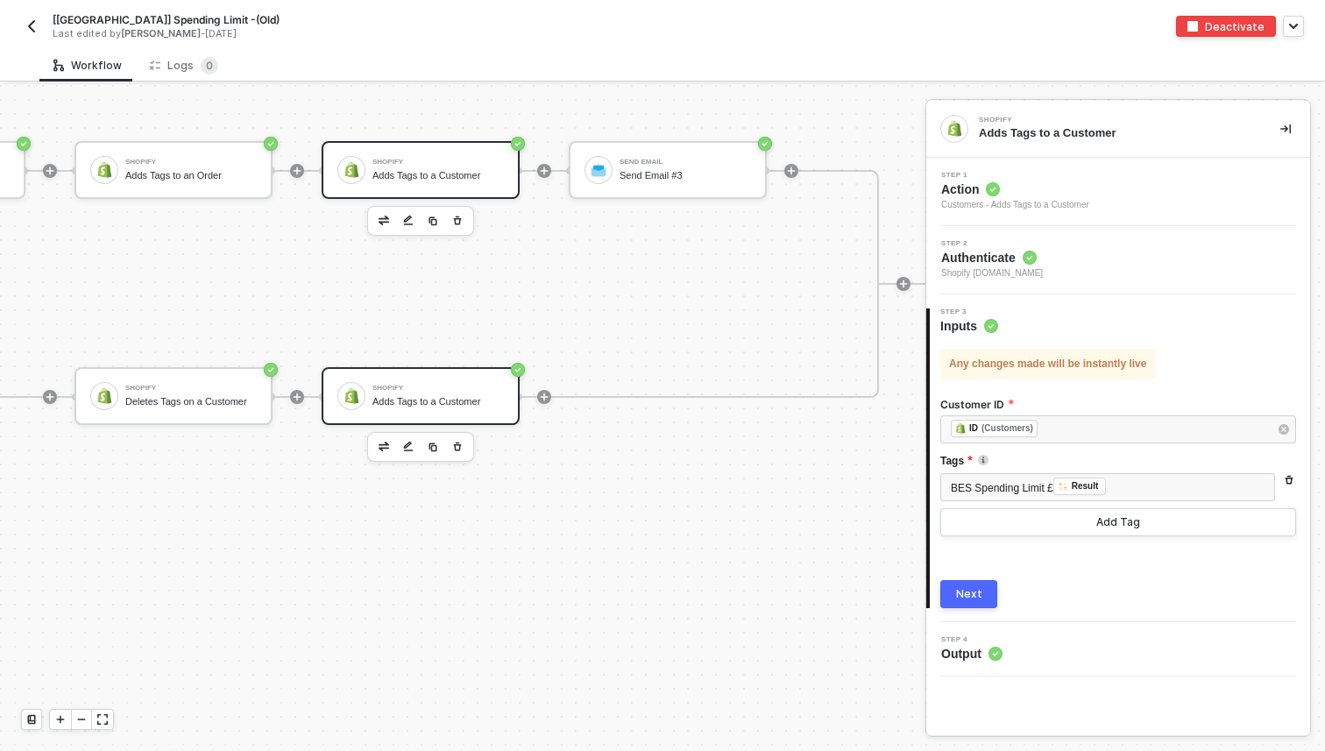
click at [432, 153] on div "Shopify Adds Tags to a Customer" at bounding box center [437, 169] width 131 height 33
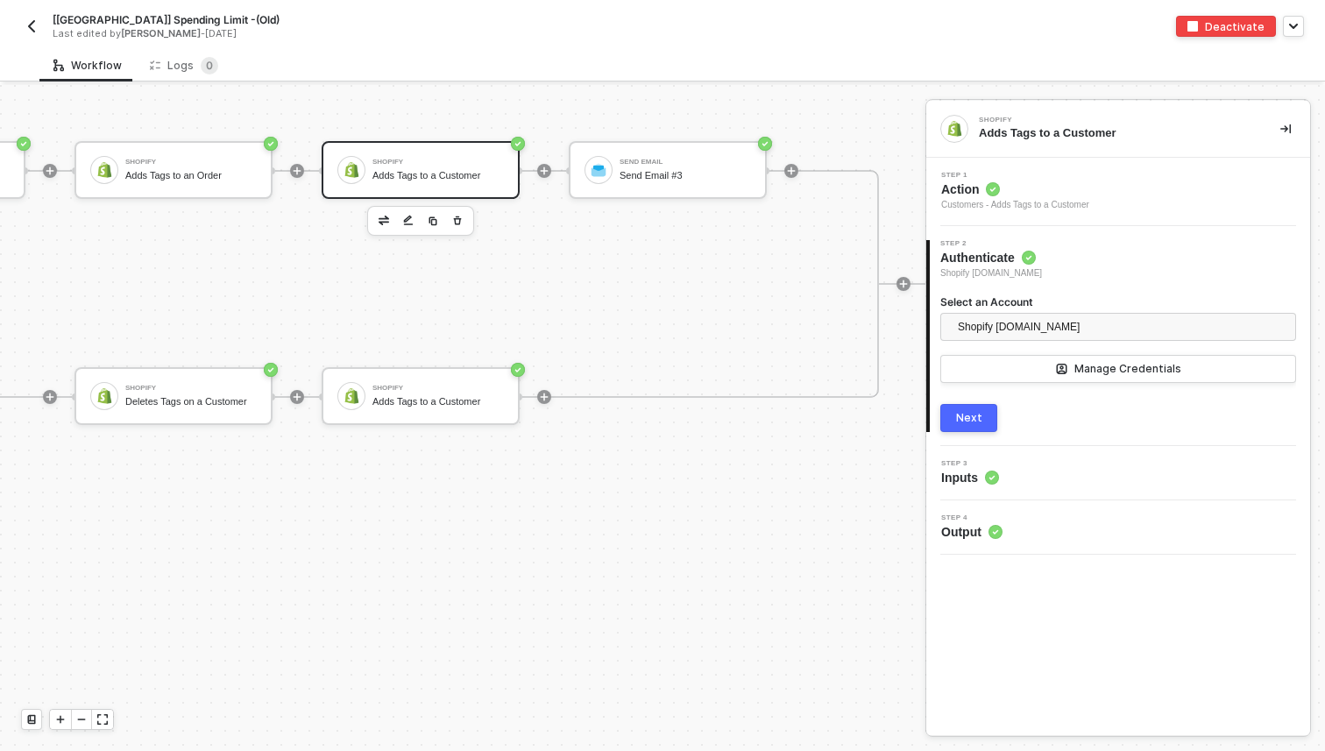
click at [988, 474] on circle at bounding box center [992, 478] width 14 height 14
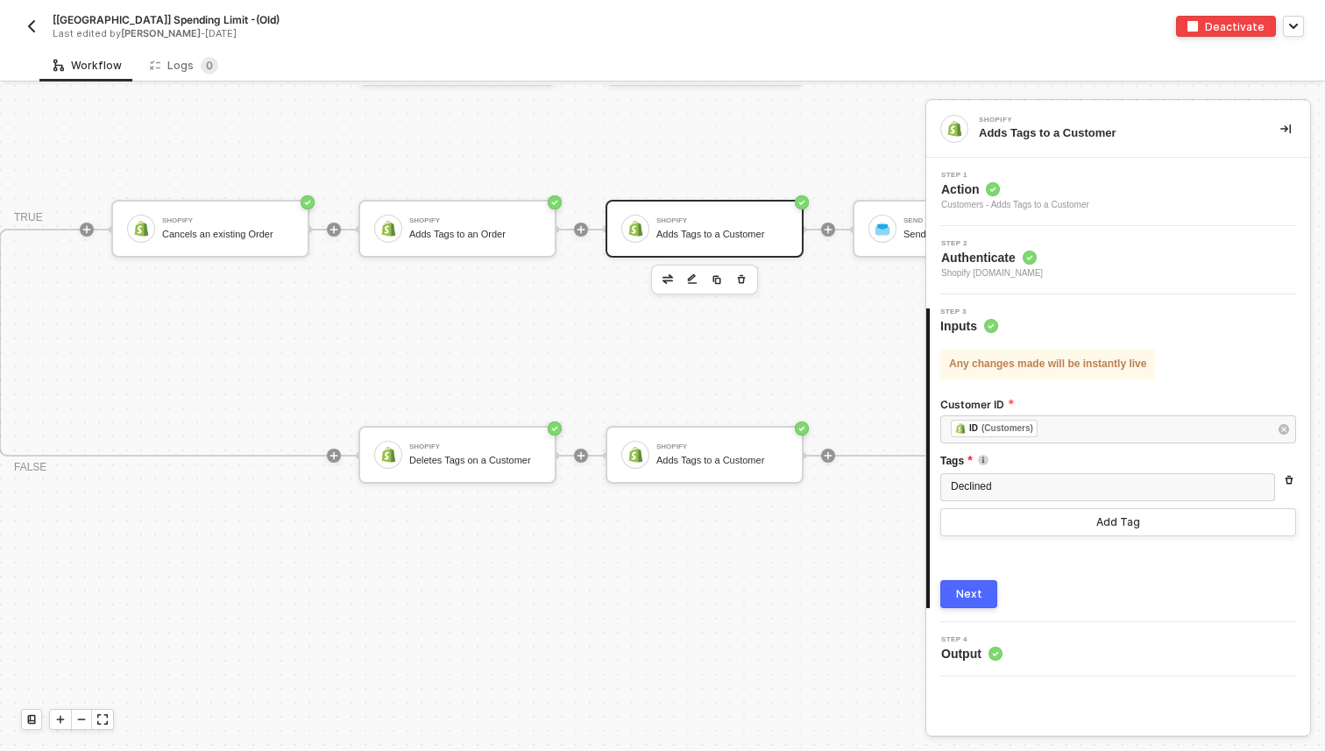
scroll to position [1053, 3000]
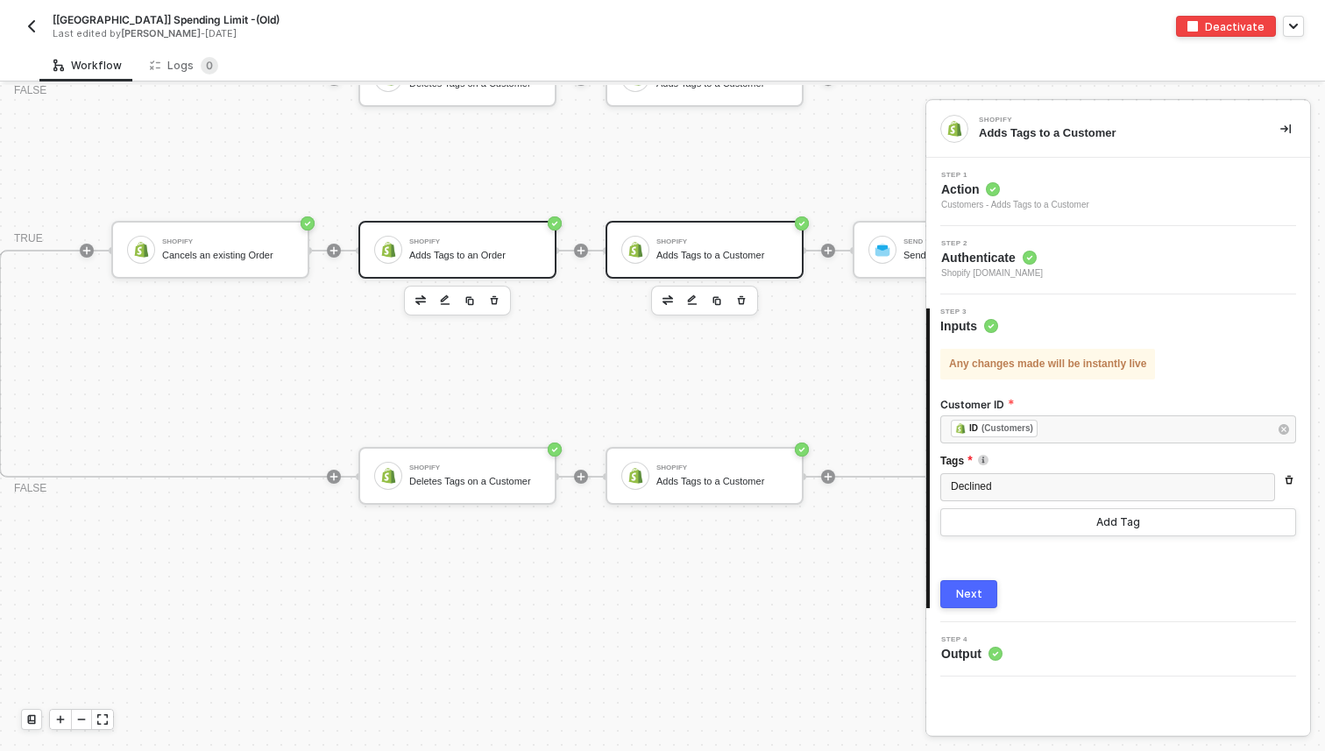
click at [492, 260] on div "Adds Tags to an Order" at bounding box center [474, 255] width 131 height 11
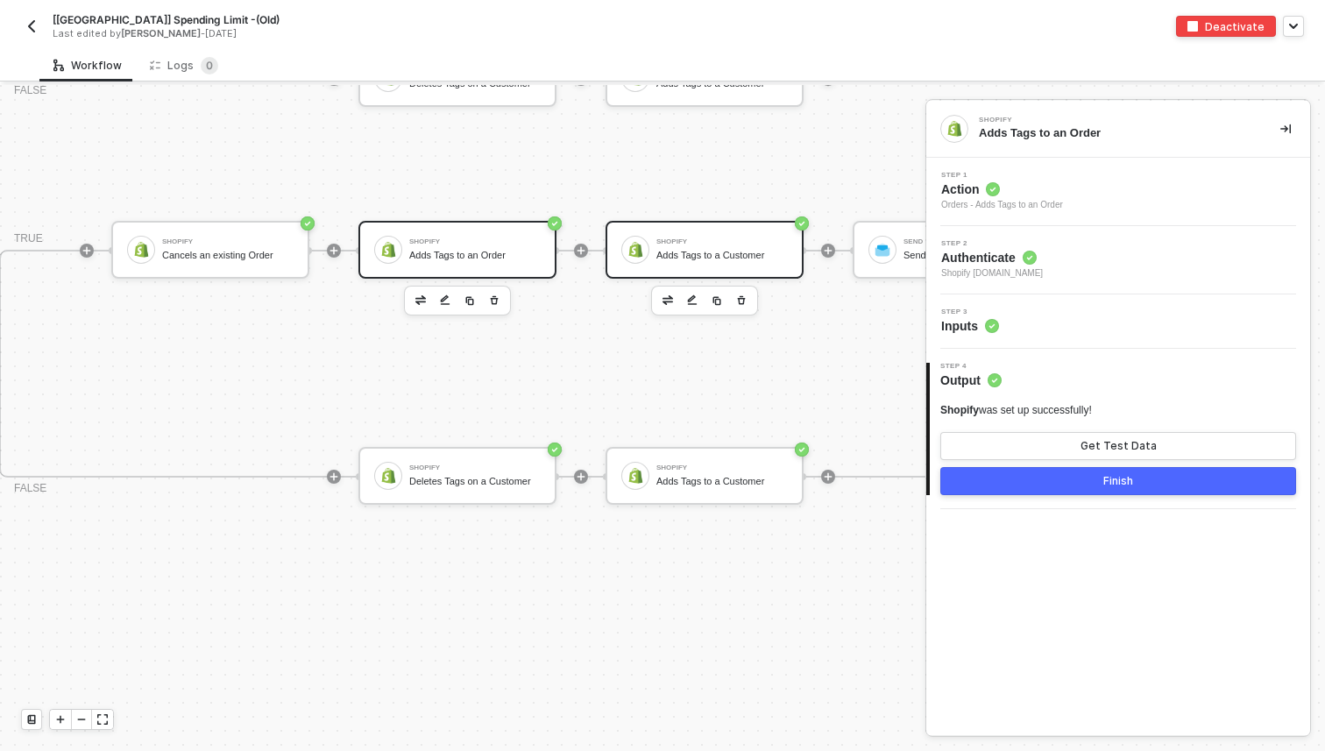
click at [733, 260] on div "Shopify Adds Tags to a Customer" at bounding box center [721, 249] width 131 height 33
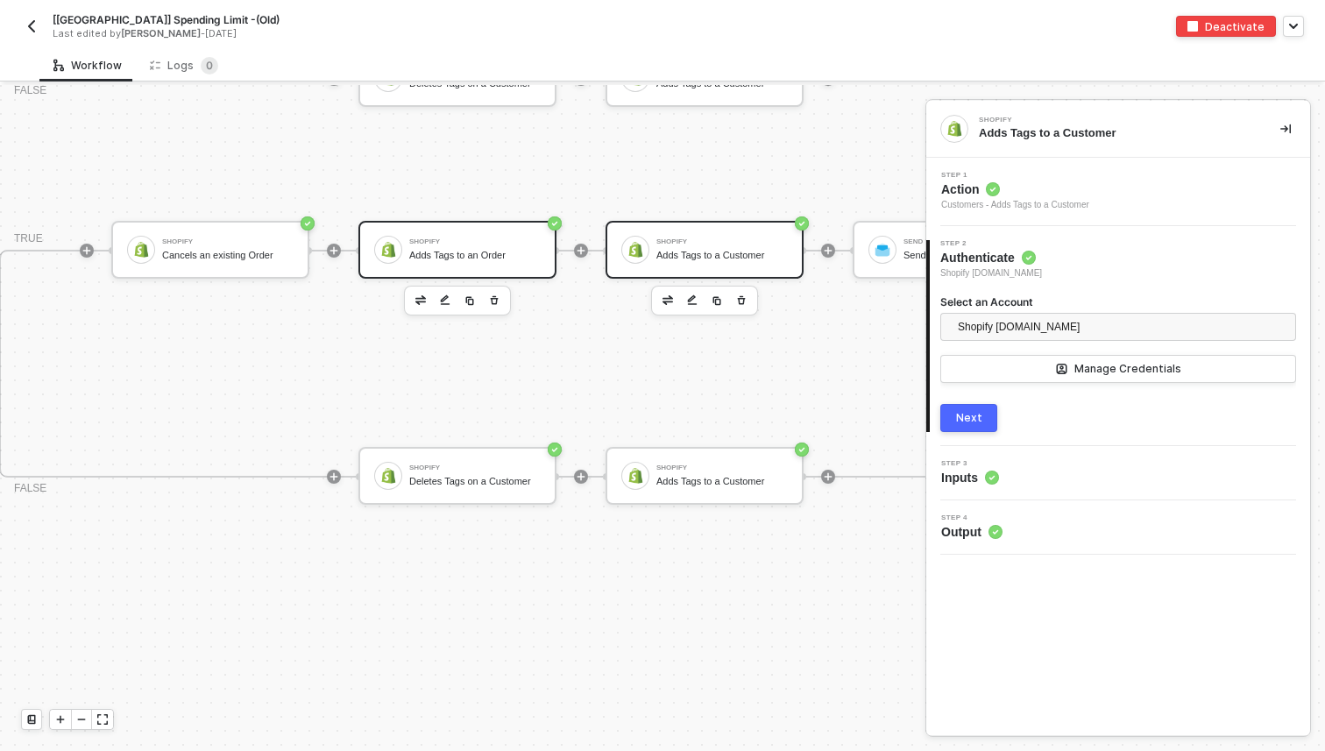
click at [493, 262] on div "Shopify Adds Tags to an Order" at bounding box center [474, 249] width 131 height 33
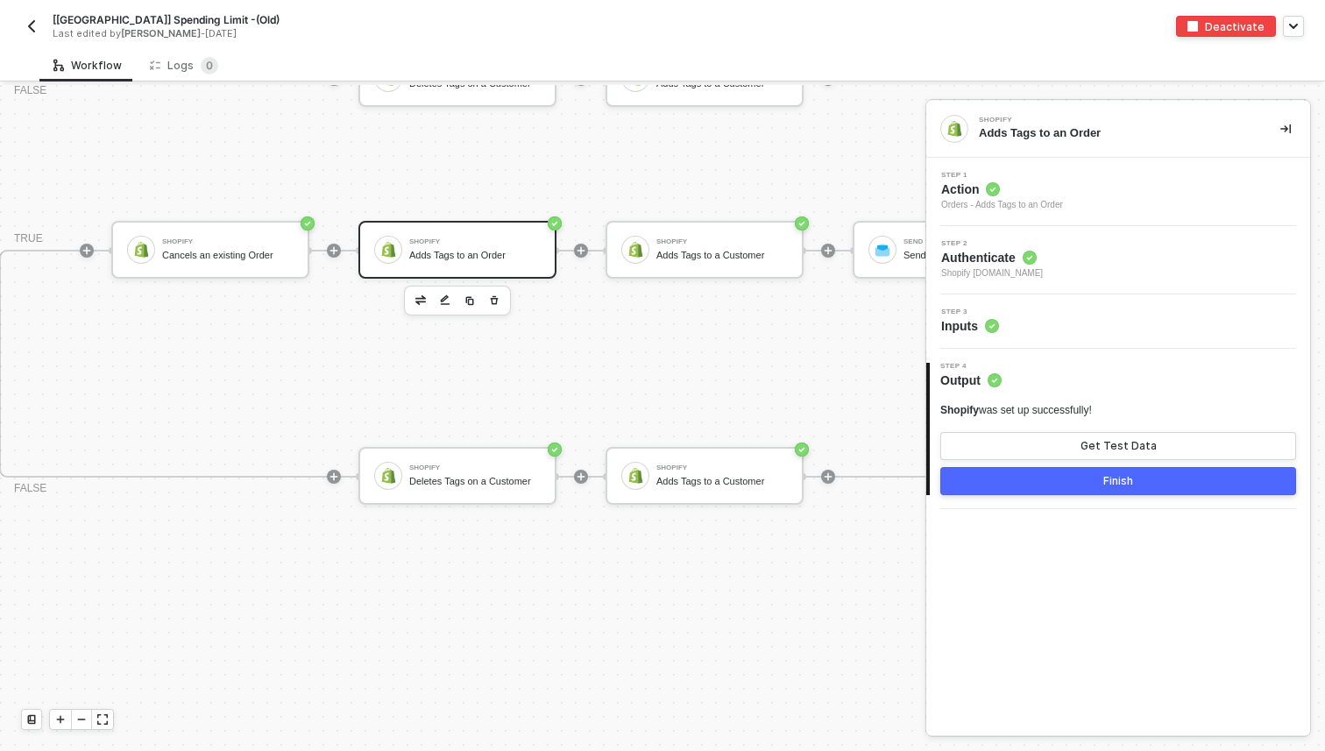
click at [994, 351] on div "4 Step 4 Output Shopify was set up successfully! Get Test Data Finish" at bounding box center [1118, 429] width 384 height 160
click at [985, 320] on icon at bounding box center [992, 326] width 14 height 14
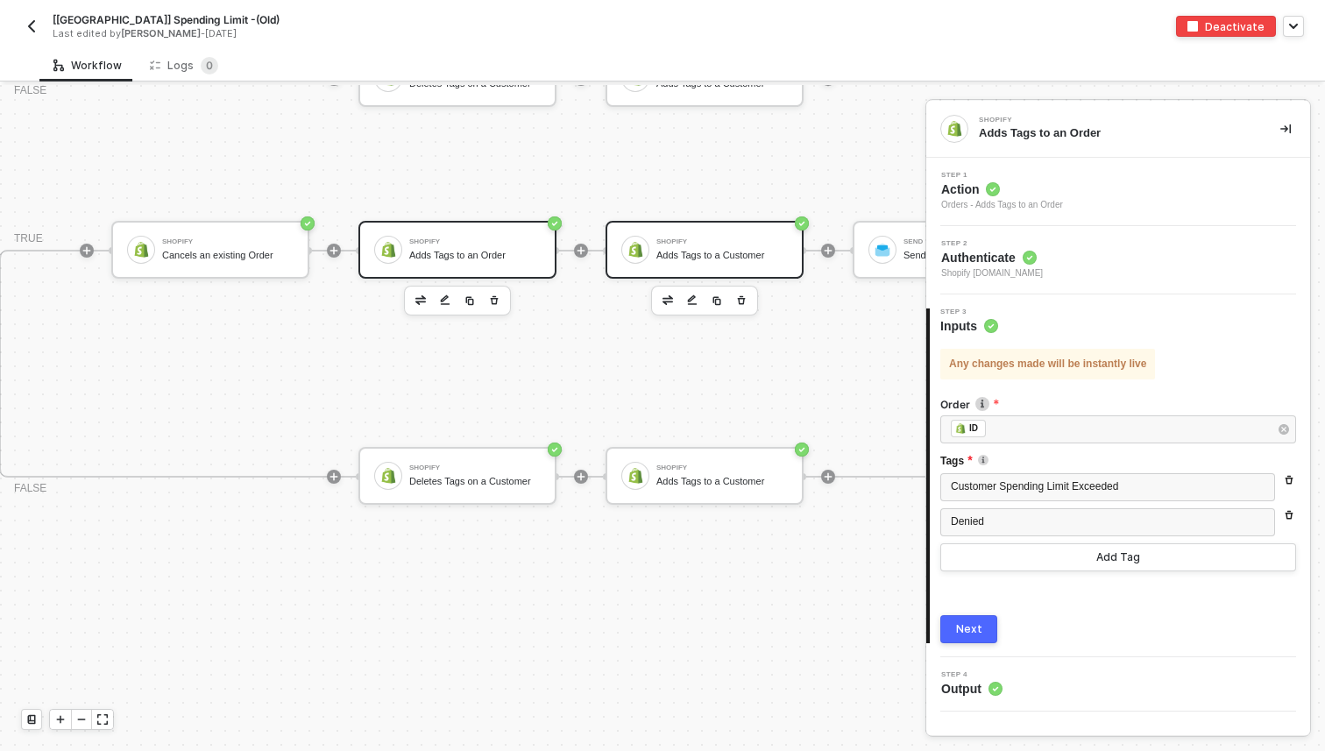
click at [700, 241] on div "Shopify" at bounding box center [721, 241] width 131 height 7
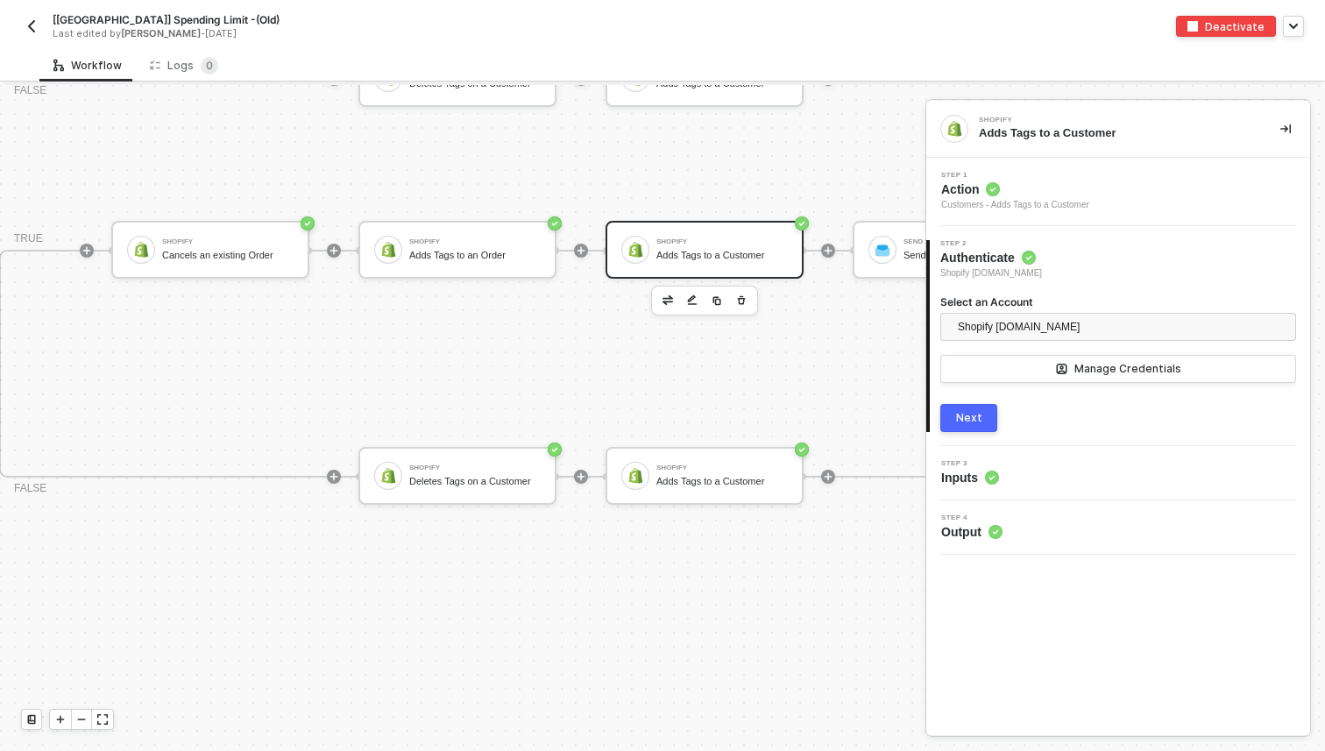
click at [998, 486] on div "3 Step 3 Inputs" at bounding box center [1118, 473] width 384 height 54
click at [994, 480] on circle at bounding box center [992, 478] width 14 height 14
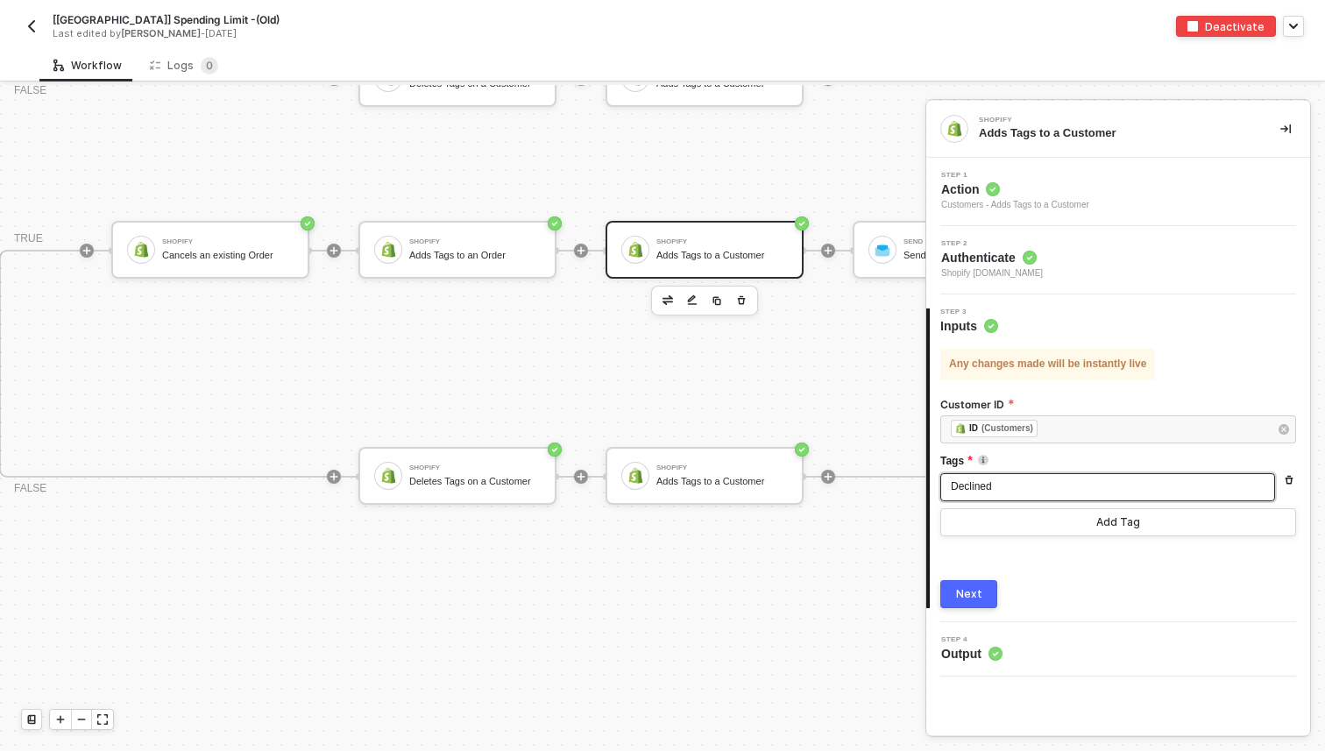
click at [1021, 484] on div "Declined" at bounding box center [1108, 487] width 314 height 17
click at [1133, 597] on div "Next" at bounding box center [1118, 594] width 356 height 28
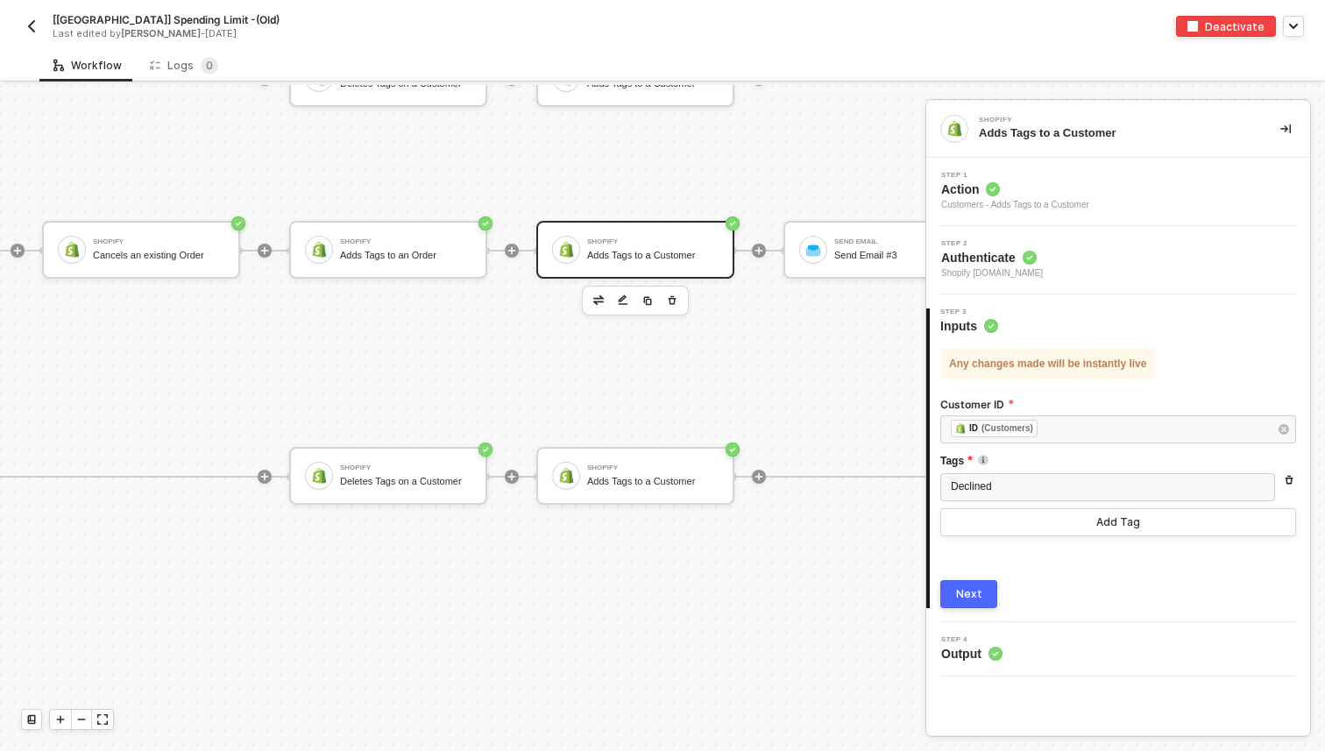
scroll to position [1053, 3114]
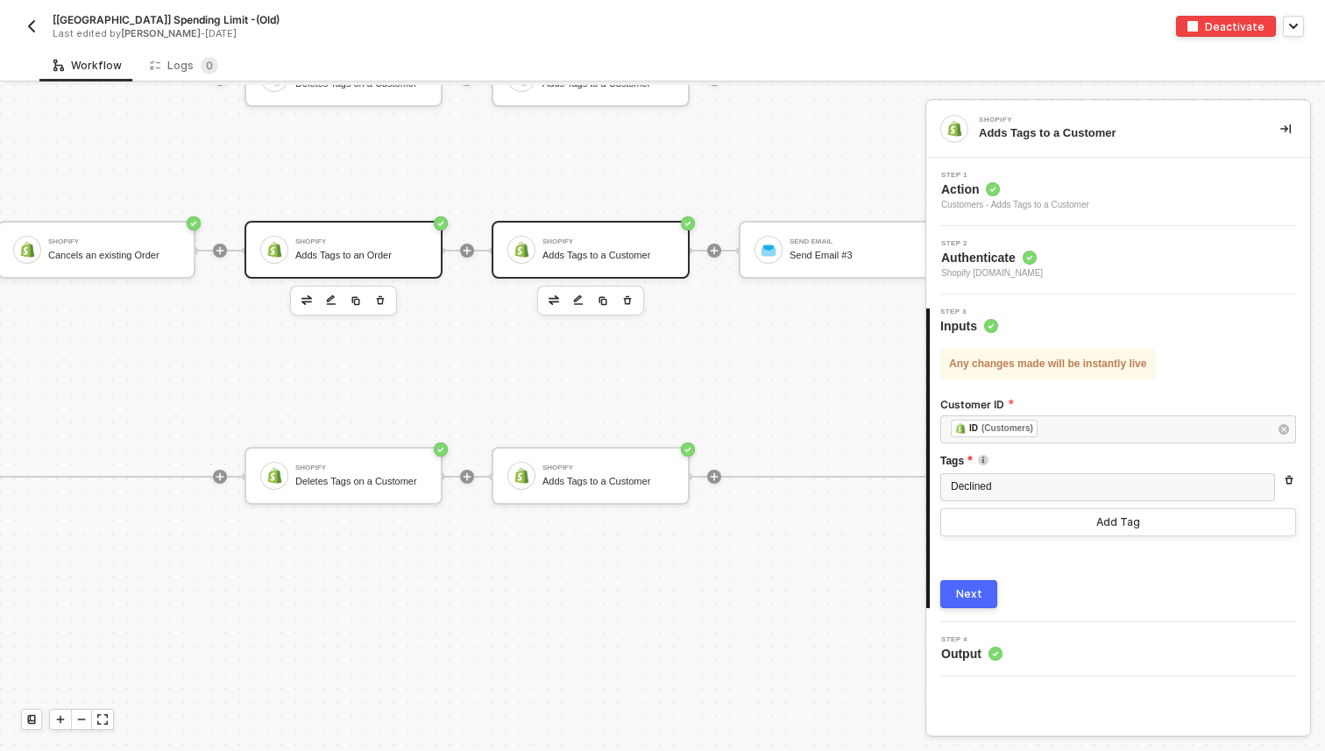
click at [316, 256] on div "Adds Tags to an Order" at bounding box center [360, 255] width 131 height 11
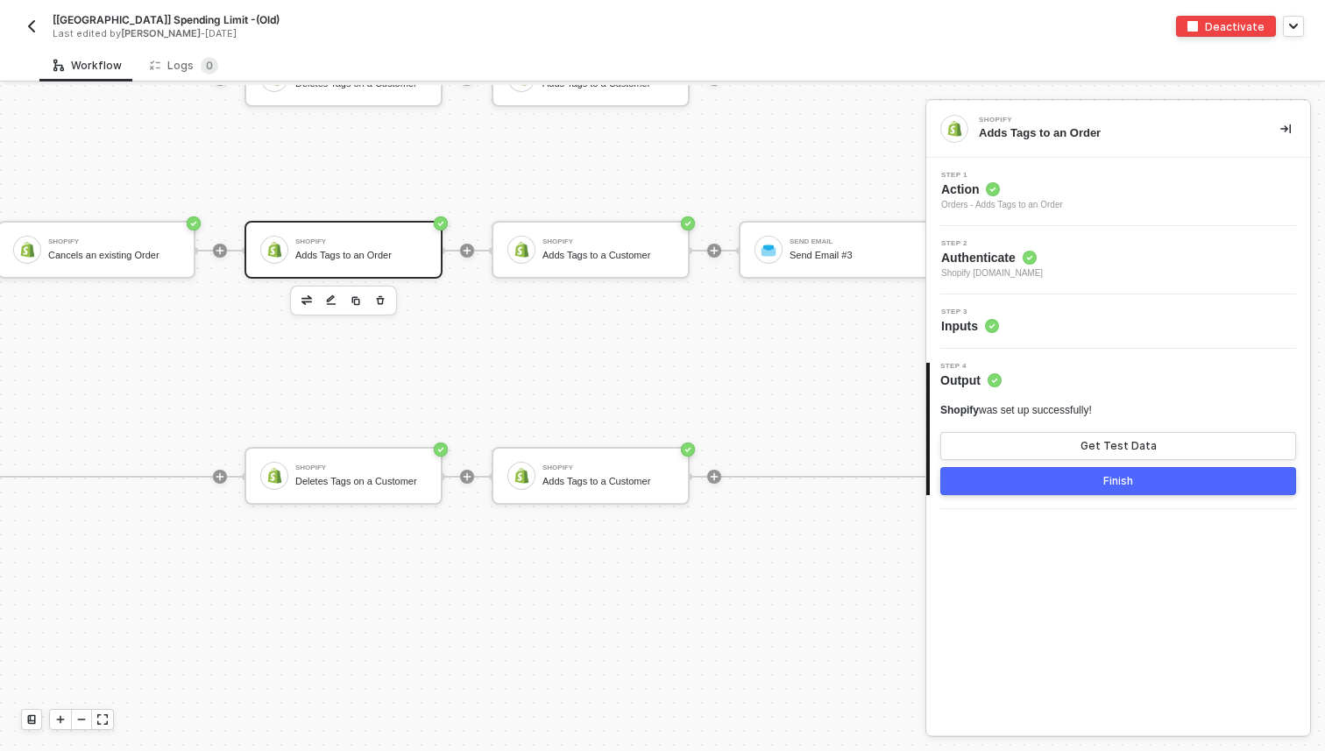
click at [980, 317] on span "Inputs" at bounding box center [970, 326] width 58 height 18
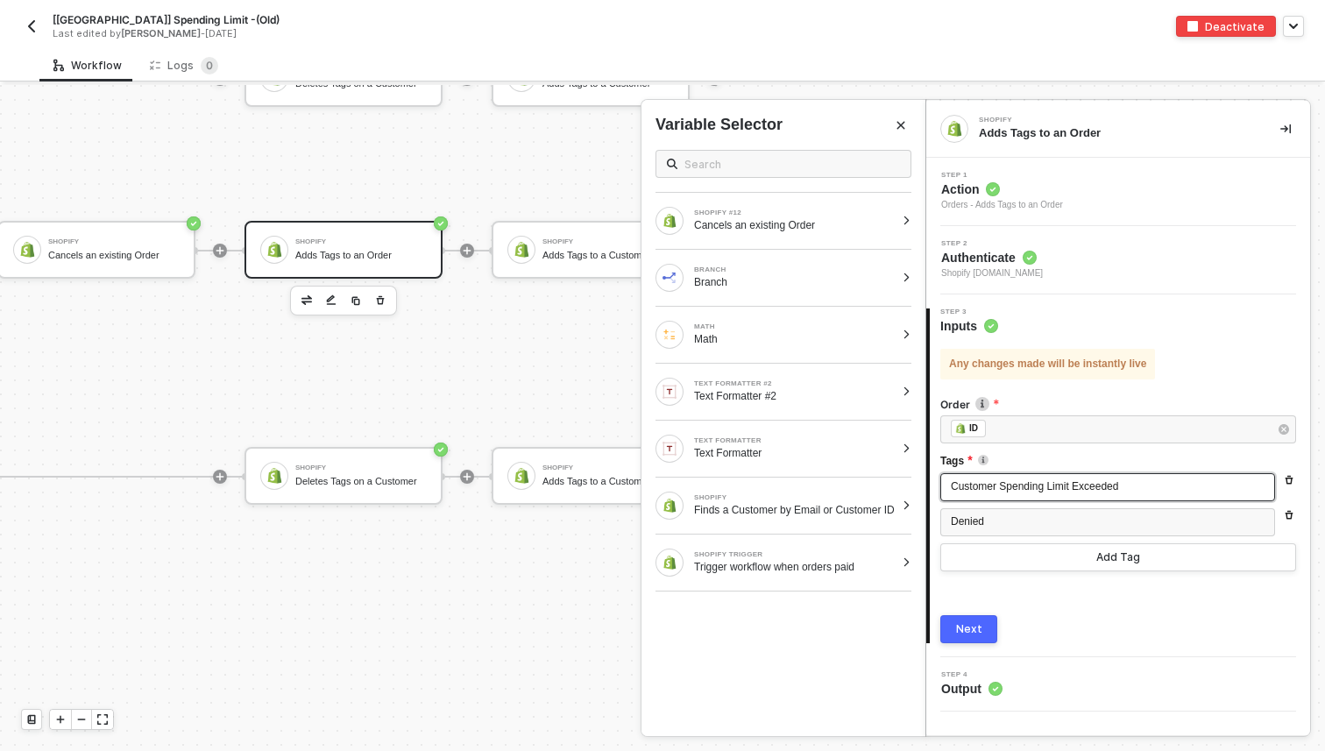
drag, startPoint x: 1134, startPoint y: 488, endPoint x: 957, endPoint y: 480, distance: 177.2
click at [957, 480] on div "Customer Spending Limit Exceeded" at bounding box center [1108, 487] width 314 height 17
click at [1011, 516] on div "Denied" at bounding box center [1108, 522] width 314 height 17
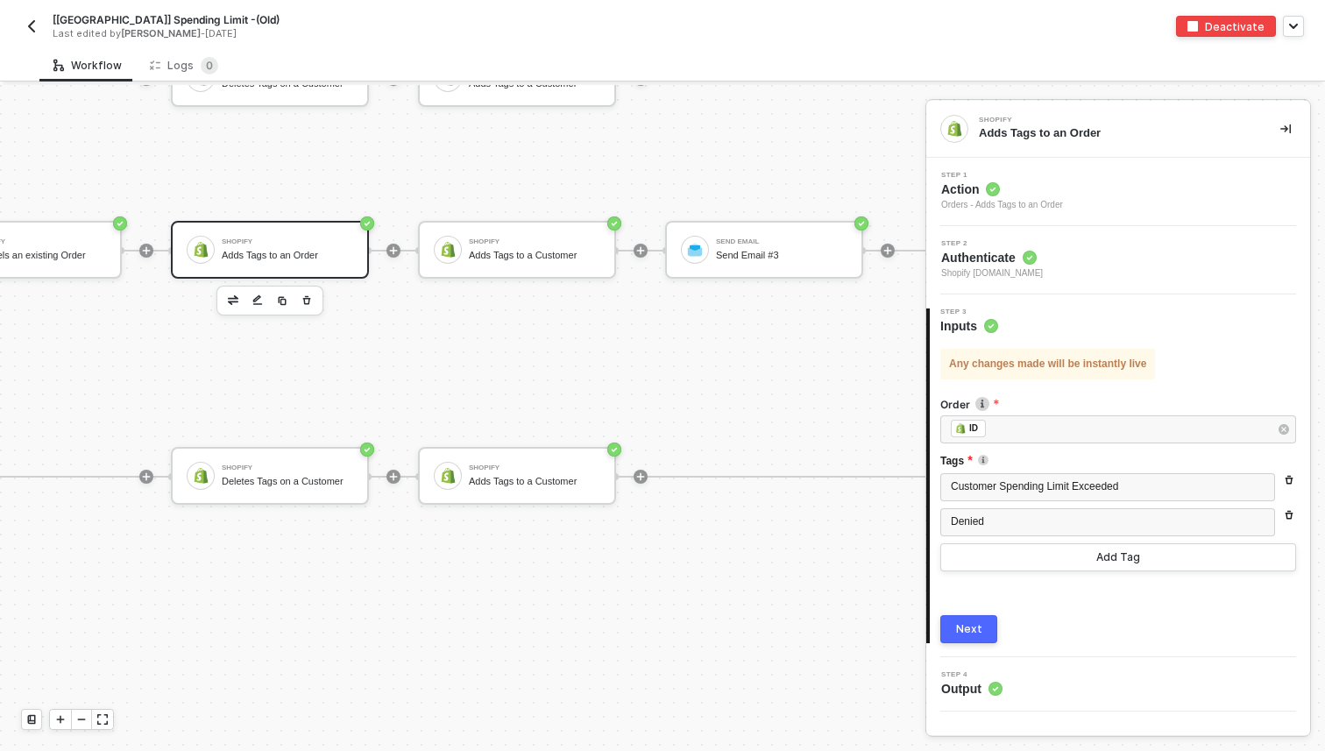
scroll to position [1047, 3204]
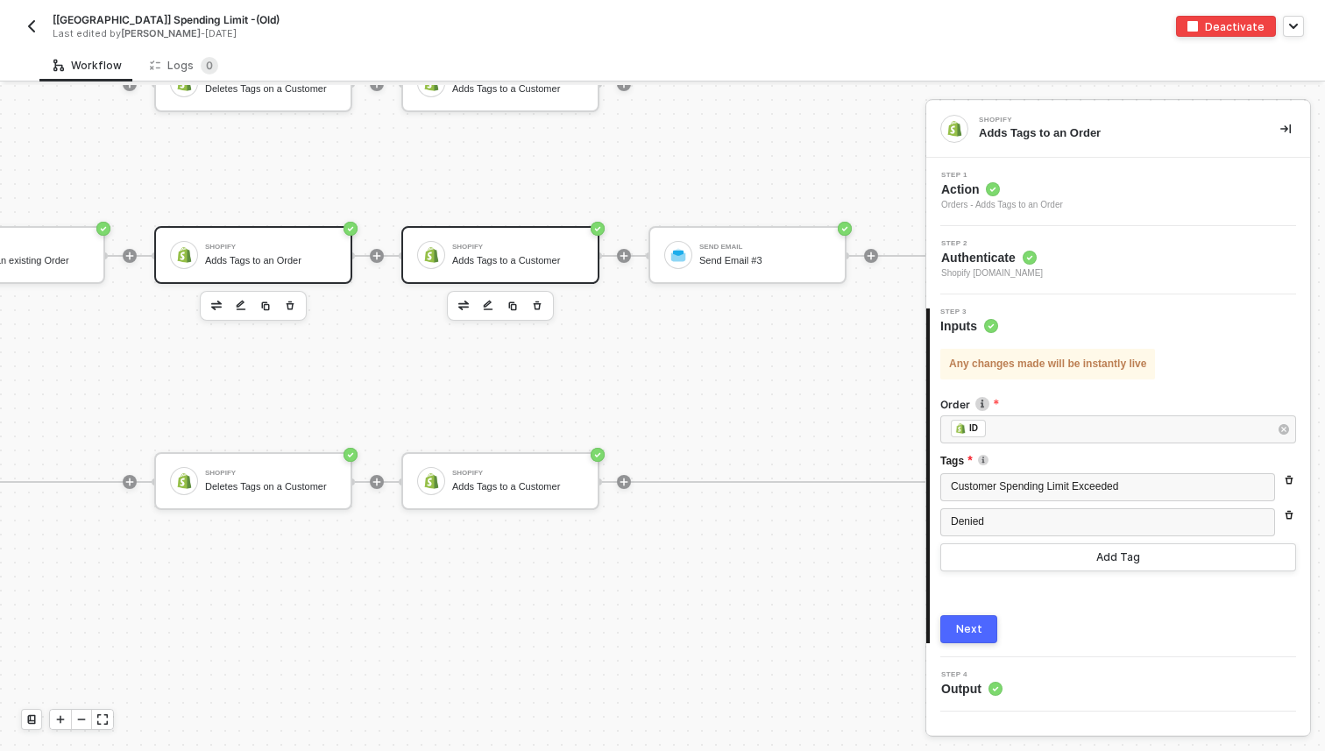
click at [526, 242] on div "Shopify Adds Tags to a Customer" at bounding box center [517, 254] width 131 height 33
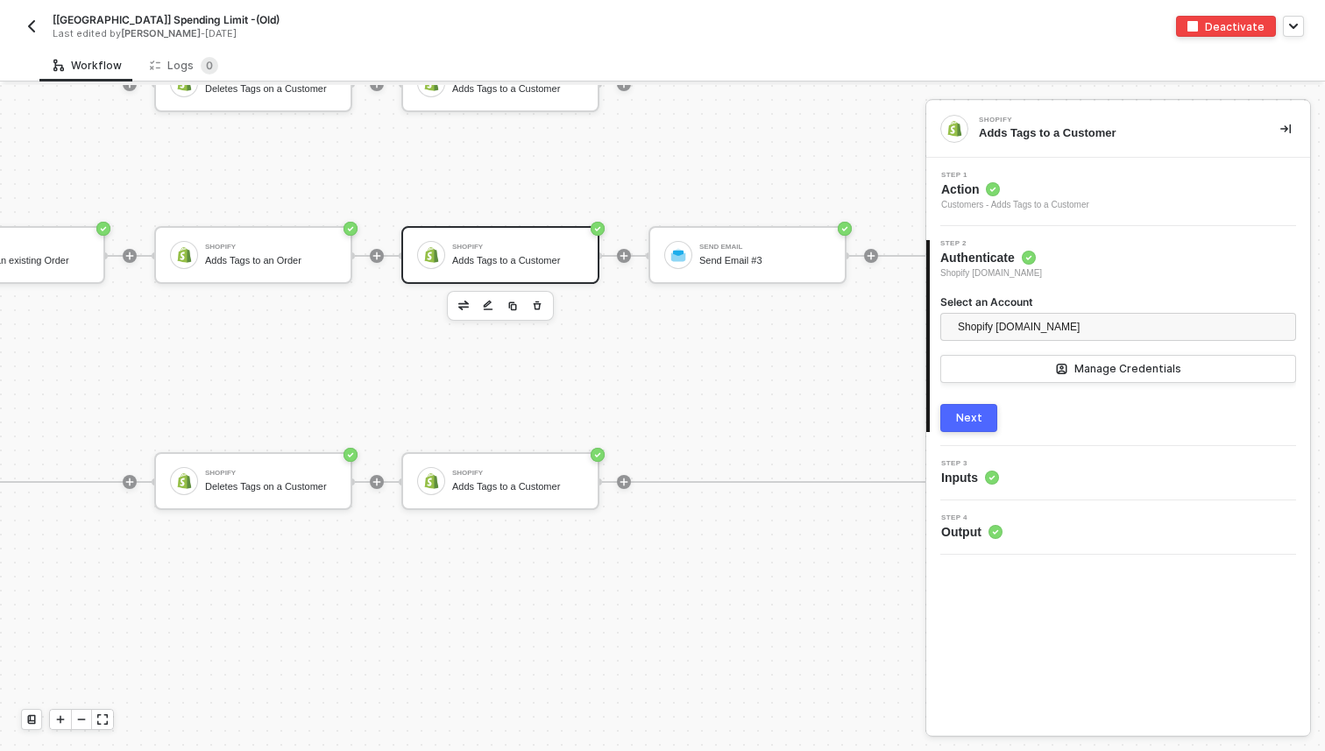
click at [1030, 462] on div "Step 3 Inputs" at bounding box center [1120, 473] width 379 height 26
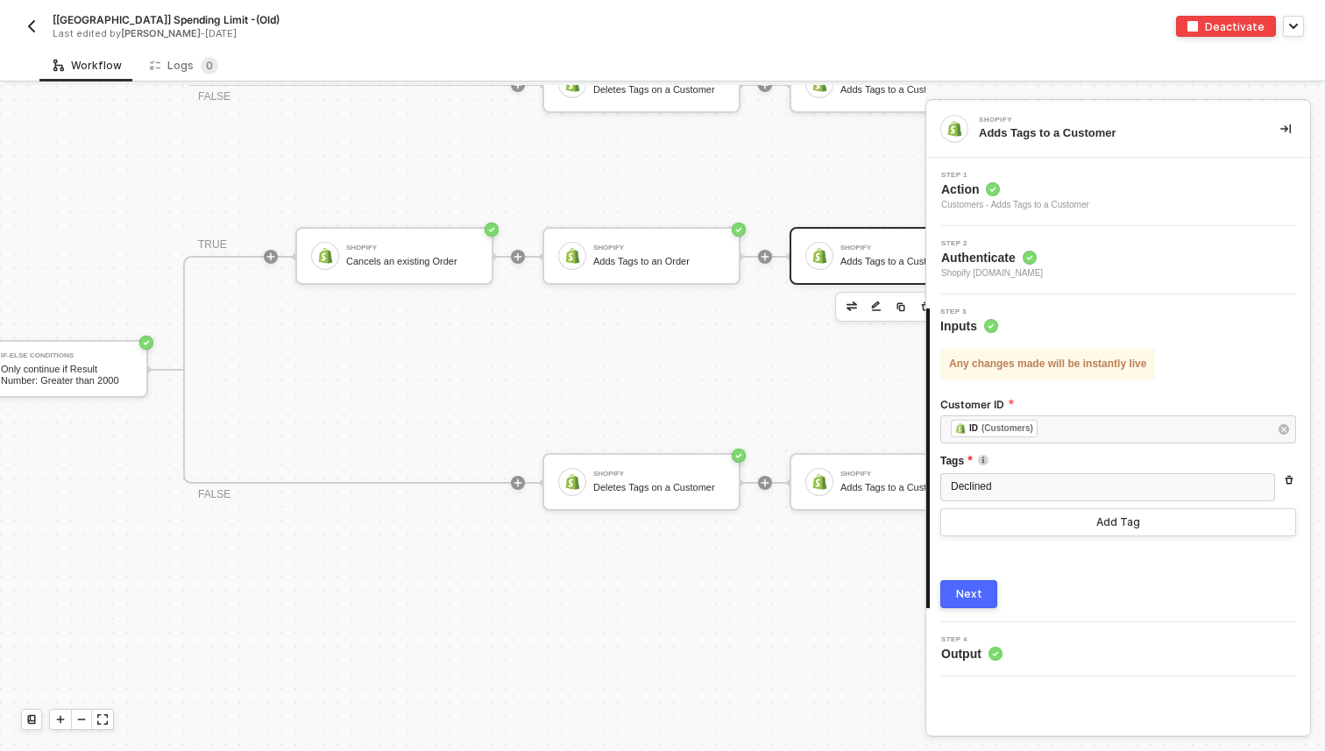
scroll to position [1046, 2833]
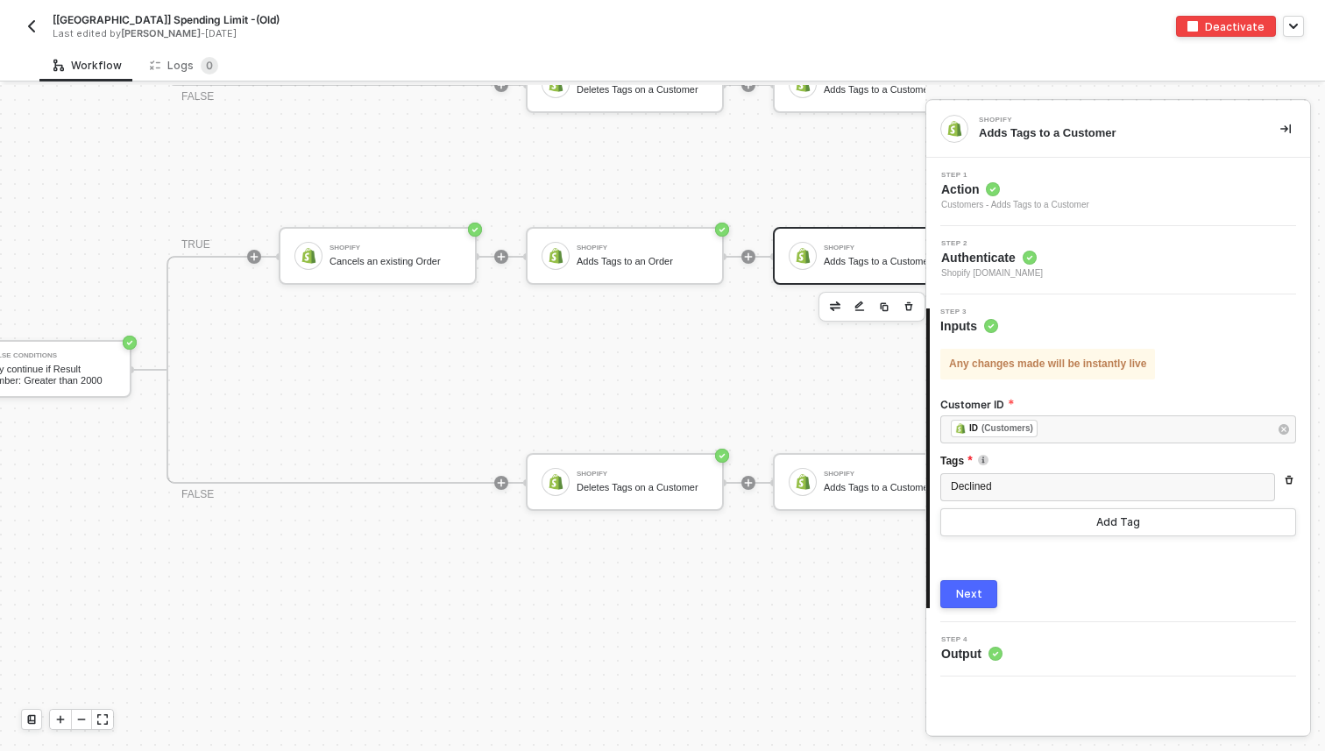
click at [31, 24] on img "button" at bounding box center [32, 26] width 14 height 14
